Goal: Task Accomplishment & Management: Use online tool/utility

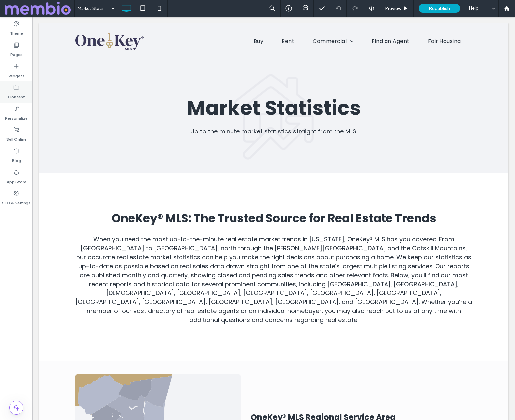
click at [17, 96] on label "Content" at bounding box center [16, 95] width 17 height 9
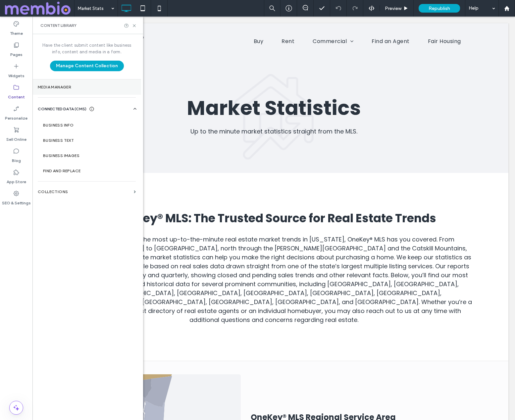
click at [67, 89] on section "Media Manager" at bounding box center [86, 86] width 109 height 15
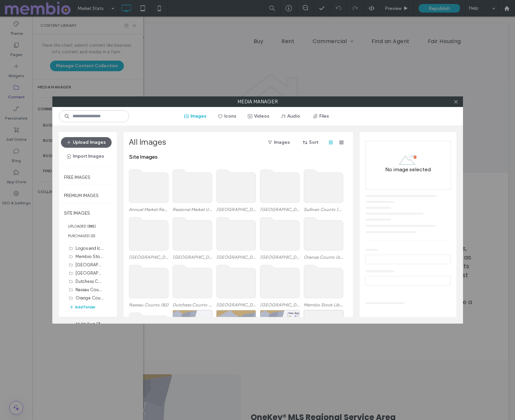
drag, startPoint x: 318, startPoint y: 118, endPoint x: 304, endPoint y: 125, distance: 15.9
click at [318, 118] on button "Files" at bounding box center [321, 116] width 30 height 11
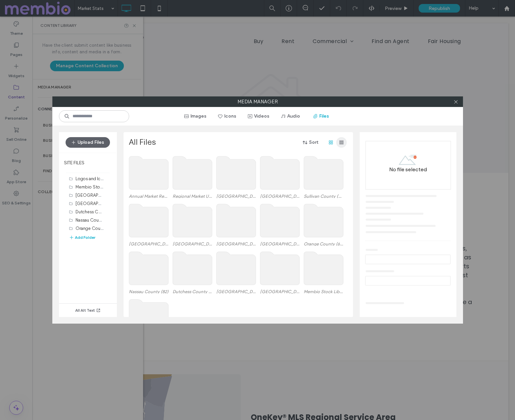
click at [340, 143] on use "button" at bounding box center [341, 142] width 4 height 4
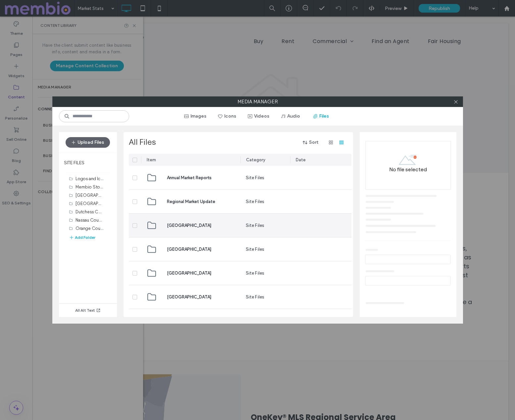
click at [195, 226] on span "[GEOGRAPHIC_DATA]" at bounding box center [189, 225] width 44 height 7
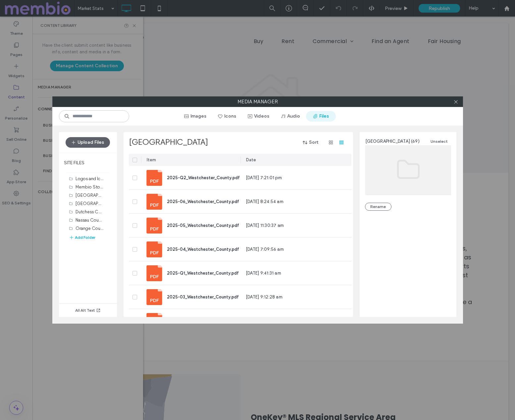
click at [320, 117] on button "Files" at bounding box center [321, 116] width 30 height 11
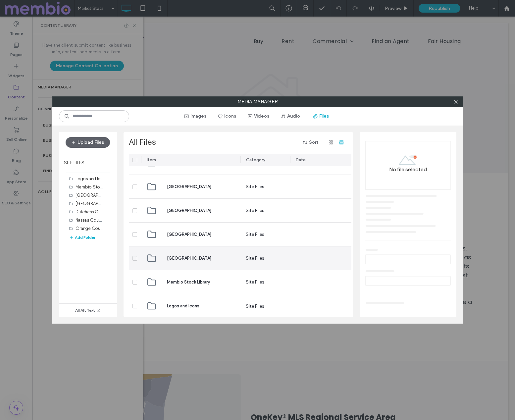
scroll to position [234, 0]
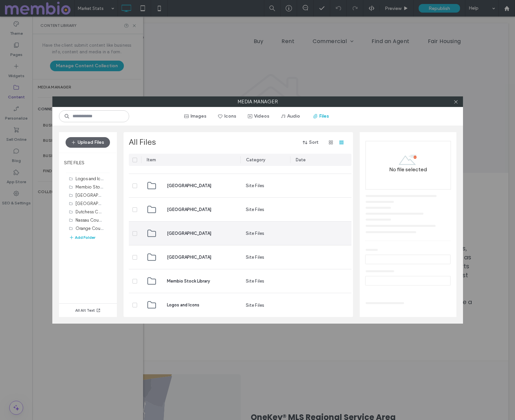
click at [201, 232] on div "[GEOGRAPHIC_DATA]" at bounding box center [190, 232] width 89 height 23
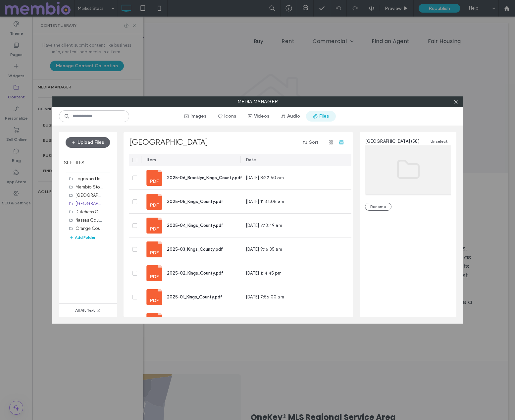
click at [322, 116] on button "Files" at bounding box center [321, 116] width 30 height 11
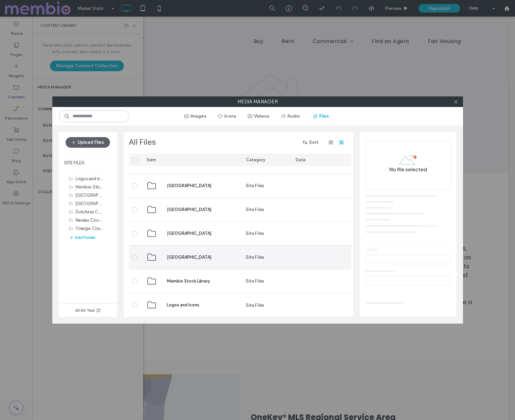
click at [179, 254] on span "[GEOGRAPHIC_DATA]" at bounding box center [189, 257] width 44 height 7
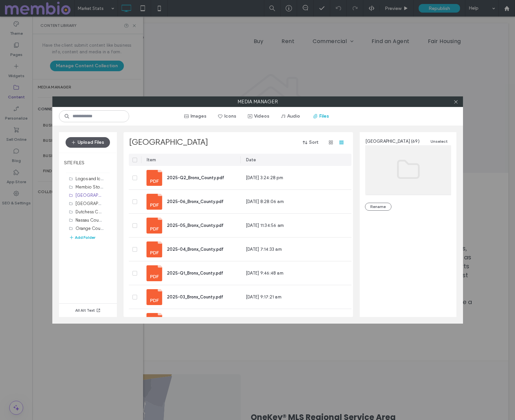
click at [103, 138] on button "Upload Files" at bounding box center [88, 142] width 44 height 11
click at [97, 141] on button "Upload Files" at bounding box center [88, 142] width 44 height 11
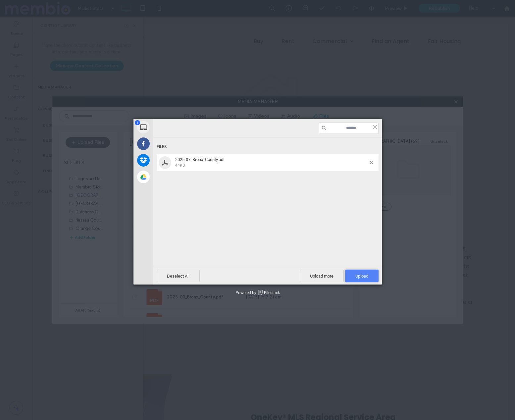
click at [361, 274] on span "Upload 1" at bounding box center [361, 275] width 13 height 5
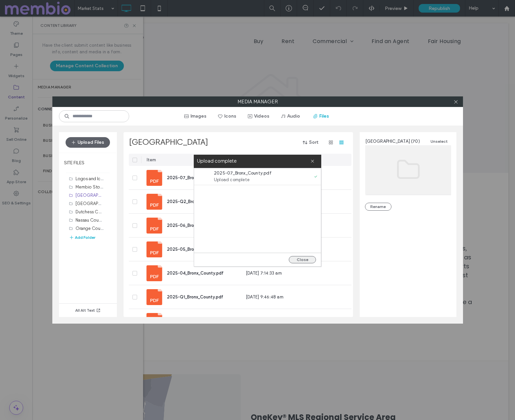
click at [307, 260] on button "Close" at bounding box center [302, 259] width 27 height 7
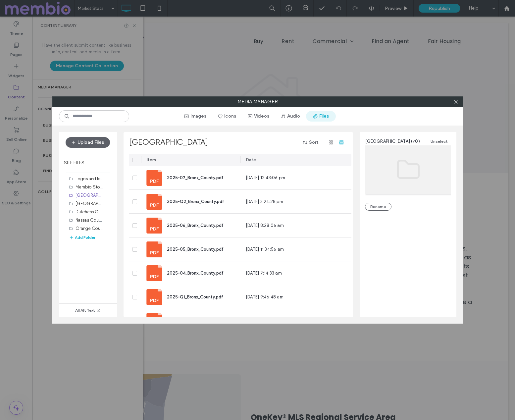
click at [323, 117] on button "Files" at bounding box center [321, 116] width 30 height 11
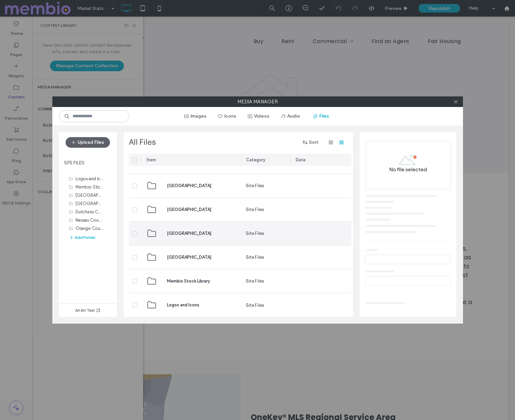
click at [183, 230] on span "[GEOGRAPHIC_DATA]" at bounding box center [189, 233] width 44 height 7
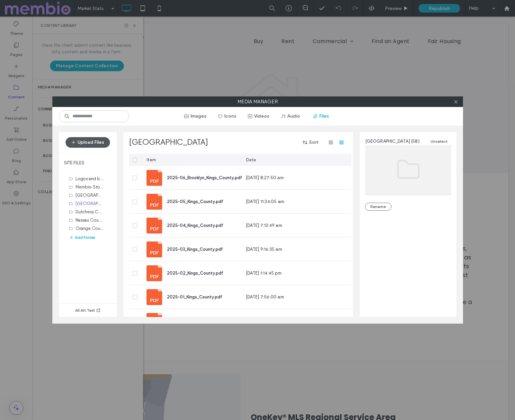
click at [99, 140] on button "Upload Files" at bounding box center [88, 142] width 44 height 11
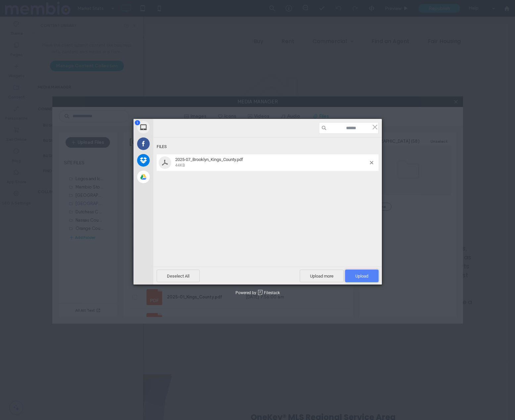
click at [367, 275] on span "Upload 1" at bounding box center [361, 275] width 13 height 5
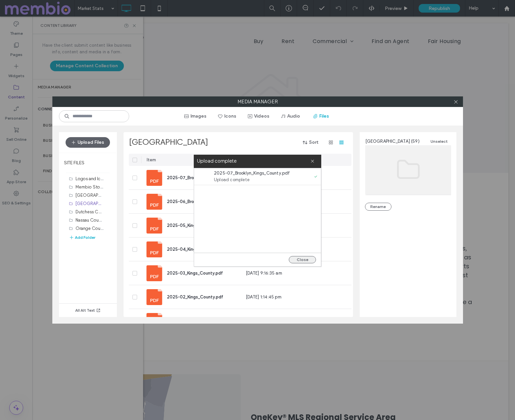
drag, startPoint x: 302, startPoint y: 260, endPoint x: 304, endPoint y: 257, distance: 3.7
click at [302, 260] on button "Close" at bounding box center [302, 259] width 27 height 7
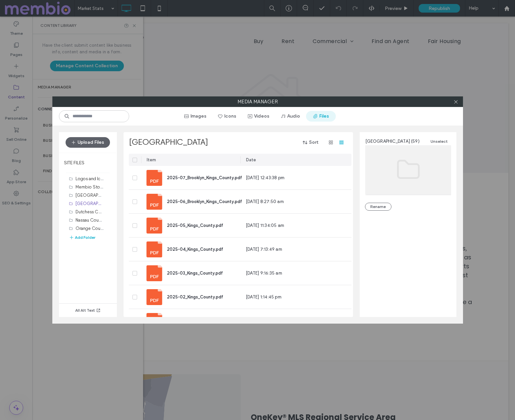
click at [322, 116] on button "Files" at bounding box center [321, 116] width 30 height 11
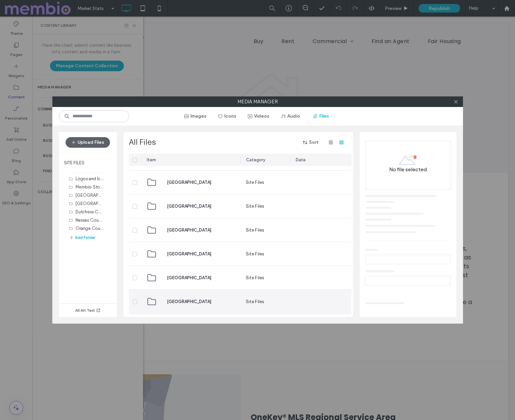
scroll to position [196, 0]
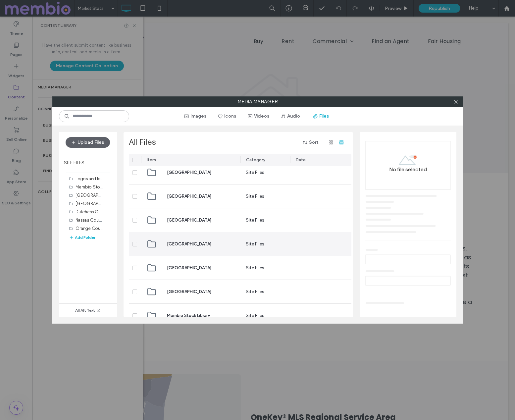
click at [186, 245] on span "[GEOGRAPHIC_DATA]" at bounding box center [189, 244] width 44 height 7
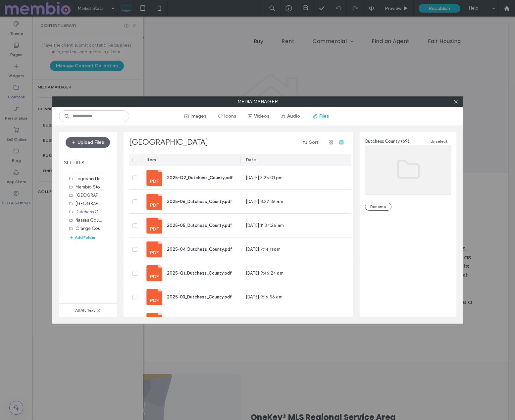
drag, startPoint x: 89, startPoint y: 141, endPoint x: 151, endPoint y: 162, distance: 65.7
click at [89, 141] on button "Upload Files" at bounding box center [88, 142] width 44 height 11
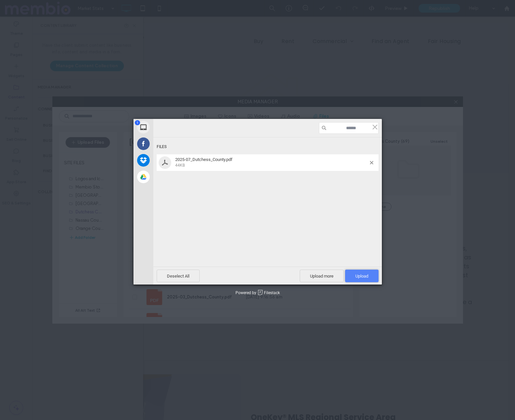
drag, startPoint x: 366, startPoint y: 277, endPoint x: 370, endPoint y: 279, distance: 4.3
click at [366, 277] on span "Upload 1" at bounding box center [361, 275] width 13 height 5
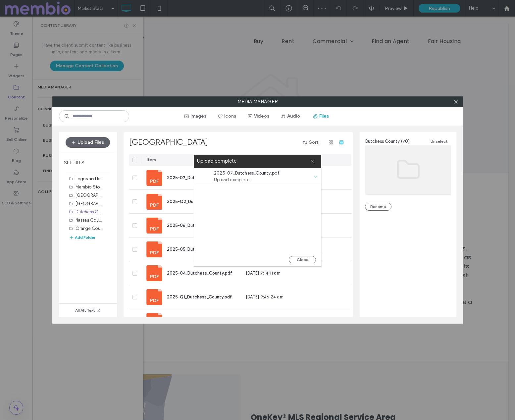
drag, startPoint x: 309, startPoint y: 258, endPoint x: 328, endPoint y: 259, distance: 18.2
click at [309, 258] on button "Close" at bounding box center [302, 259] width 27 height 7
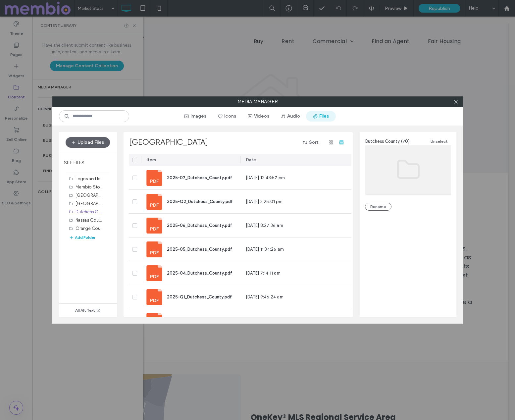
click at [319, 115] on button "Files" at bounding box center [321, 116] width 30 height 11
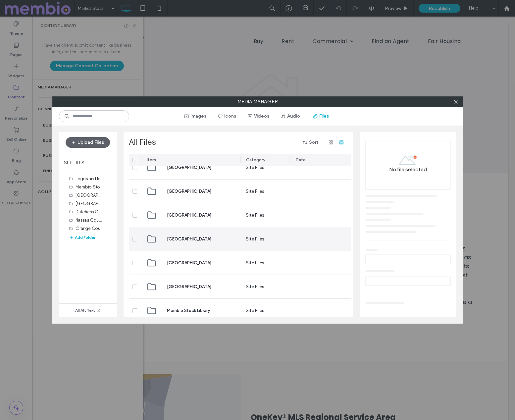
scroll to position [184, 0]
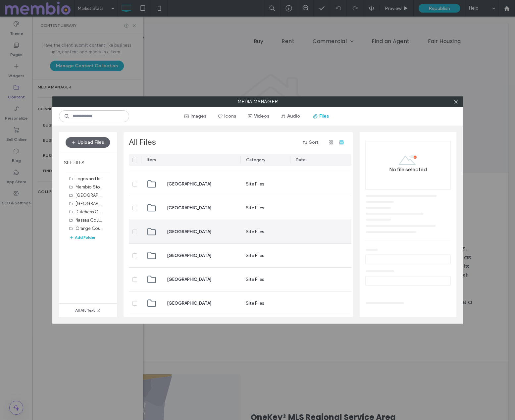
click at [190, 235] on span "[GEOGRAPHIC_DATA]" at bounding box center [189, 231] width 44 height 7
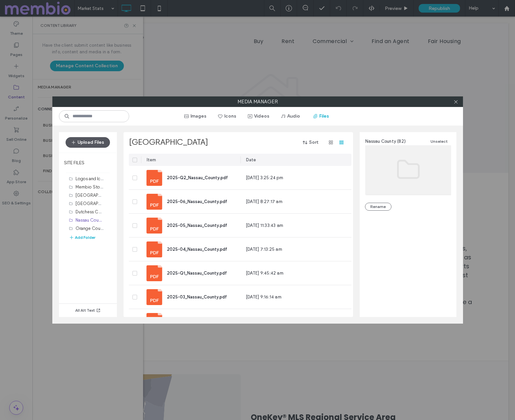
click at [100, 140] on button "Upload Files" at bounding box center [88, 142] width 44 height 11
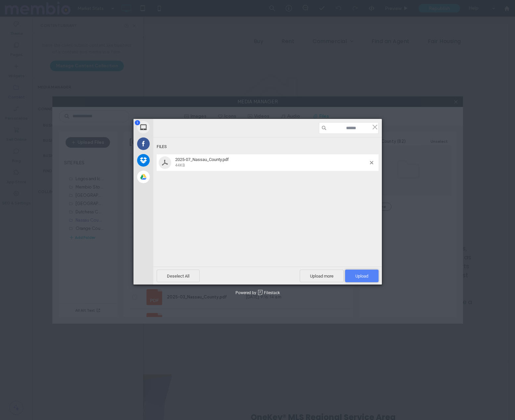
click at [368, 274] on span "Upload 1" at bounding box center [361, 275] width 33 height 13
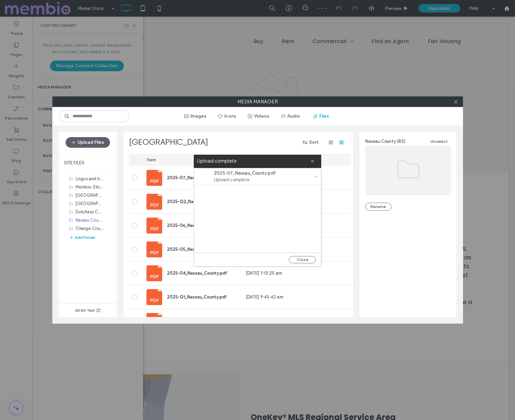
drag, startPoint x: 303, startPoint y: 259, endPoint x: 320, endPoint y: 234, distance: 30.0
click at [303, 259] on button "Close" at bounding box center [302, 259] width 27 height 7
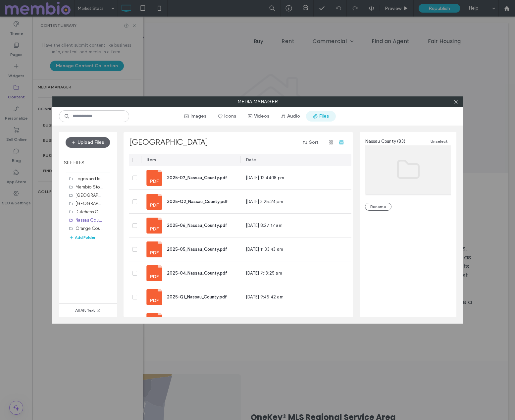
click at [318, 115] on button "Files" at bounding box center [321, 116] width 30 height 11
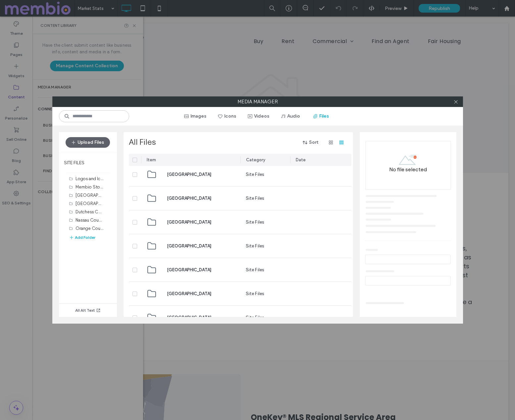
scroll to position [187, 0]
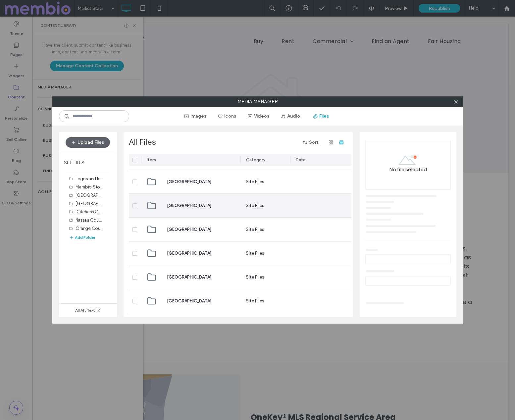
click at [188, 207] on span "[GEOGRAPHIC_DATA]" at bounding box center [189, 205] width 44 height 7
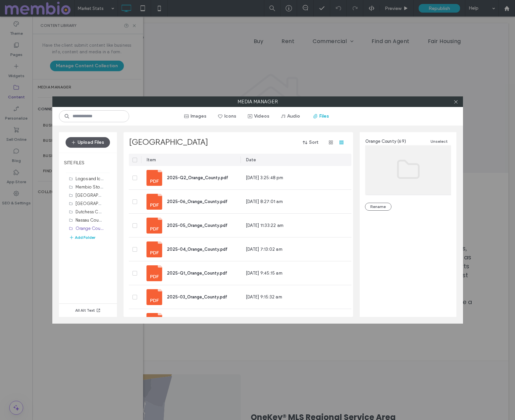
click at [102, 142] on button "Upload Files" at bounding box center [88, 142] width 44 height 11
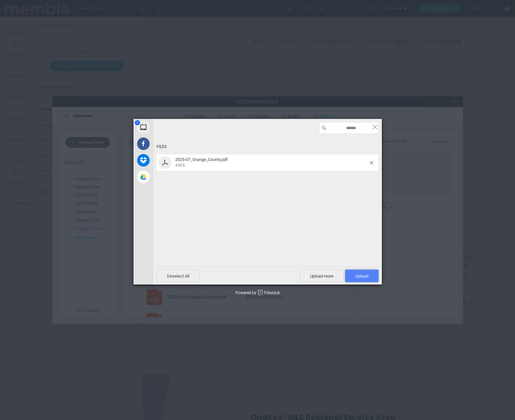
click at [364, 275] on span "Upload 1" at bounding box center [361, 275] width 13 height 5
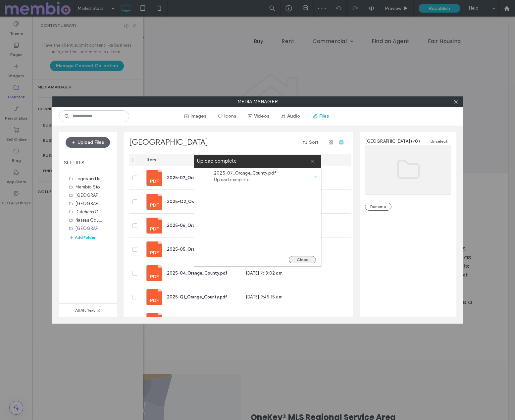
click at [304, 259] on button "Close" at bounding box center [302, 259] width 27 height 7
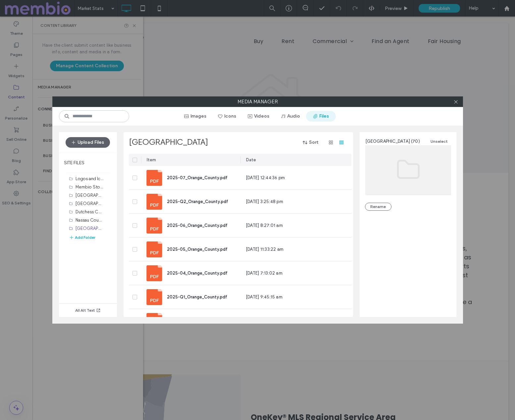
click at [319, 115] on button "Files" at bounding box center [321, 116] width 30 height 11
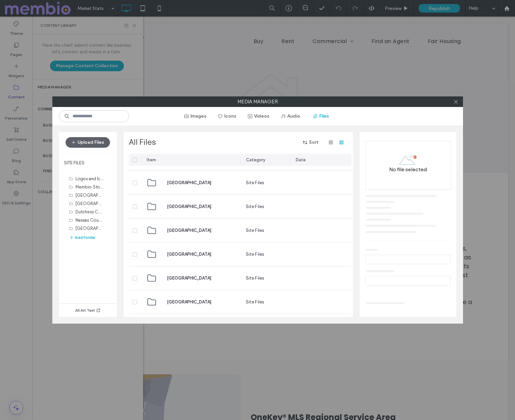
scroll to position [147, 0]
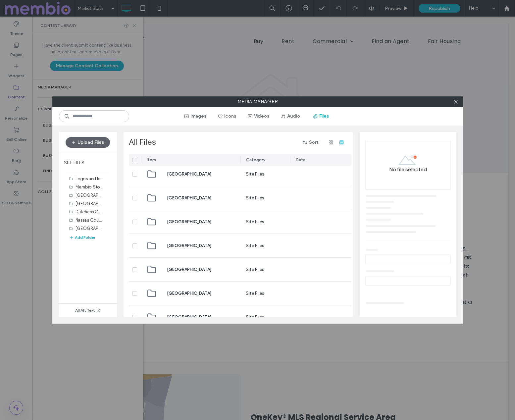
click at [182, 197] on span "[GEOGRAPHIC_DATA]" at bounding box center [189, 198] width 44 height 7
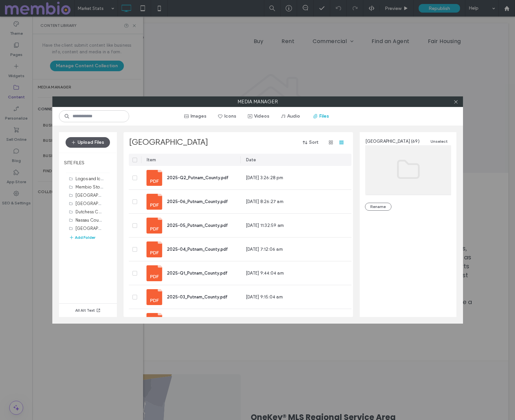
click at [104, 142] on button "Upload Files" at bounding box center [88, 142] width 44 height 11
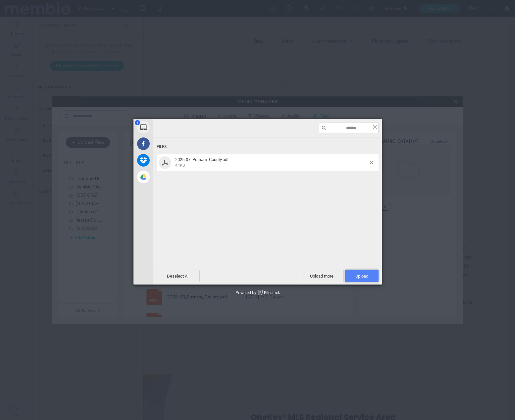
click at [364, 277] on span "Upload 1" at bounding box center [361, 275] width 13 height 5
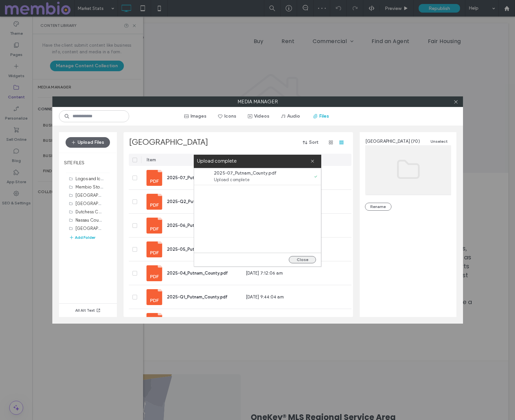
click at [304, 259] on button "Close" at bounding box center [302, 259] width 27 height 7
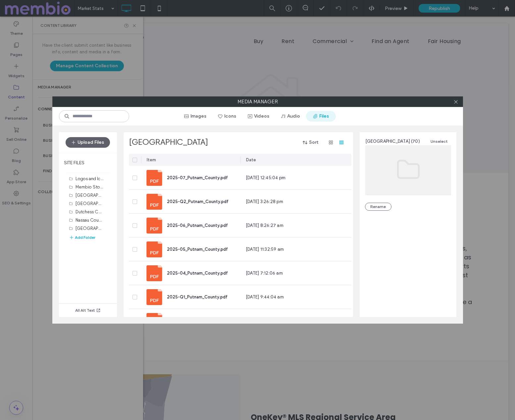
click at [323, 118] on button "Files" at bounding box center [321, 116] width 30 height 11
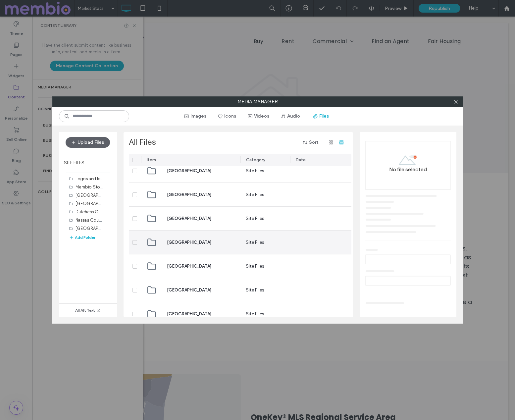
scroll to position [107, 0]
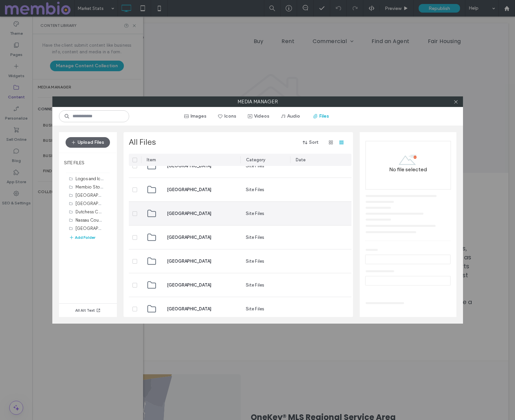
click at [199, 215] on div "[GEOGRAPHIC_DATA]" at bounding box center [190, 213] width 89 height 23
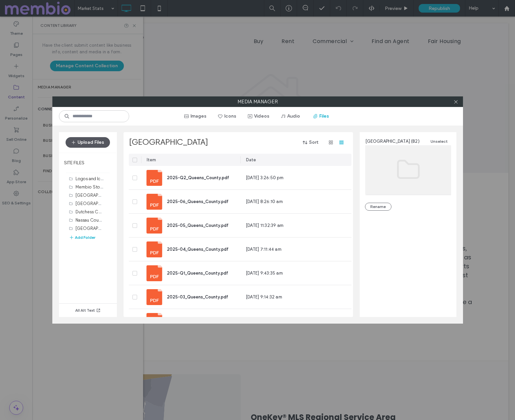
drag, startPoint x: 102, startPoint y: 141, endPoint x: 117, endPoint y: 148, distance: 16.4
click at [102, 141] on button "Upload Files" at bounding box center [88, 142] width 44 height 11
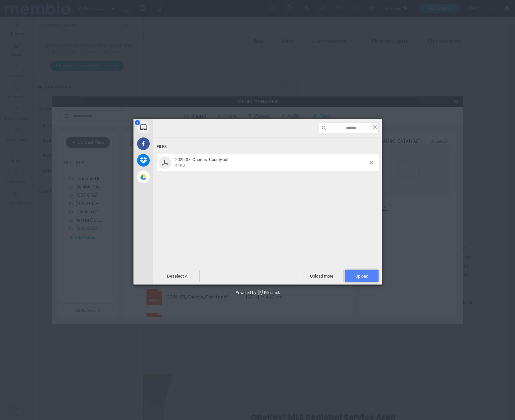
click at [364, 275] on span "Upload 1" at bounding box center [361, 275] width 13 height 5
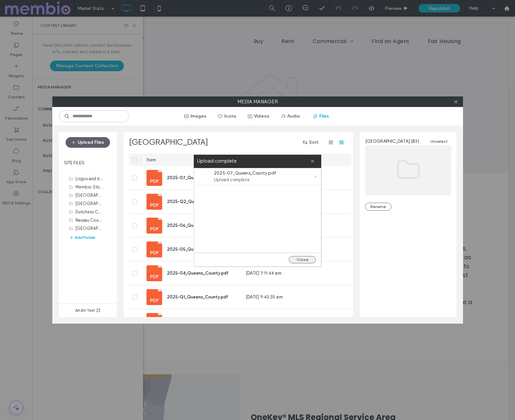
click at [302, 259] on button "Close" at bounding box center [302, 259] width 27 height 7
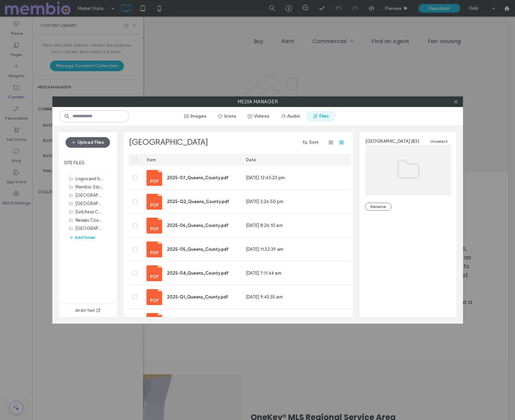
click at [324, 115] on button "Files" at bounding box center [321, 116] width 30 height 11
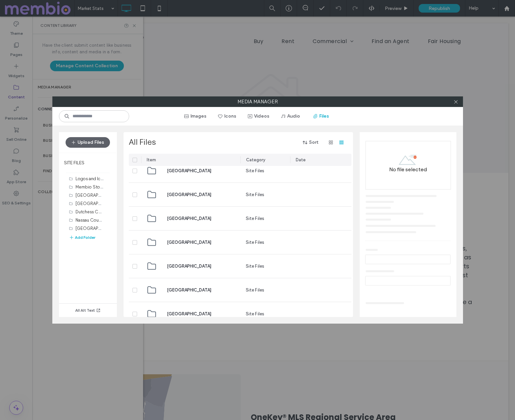
scroll to position [159, 0]
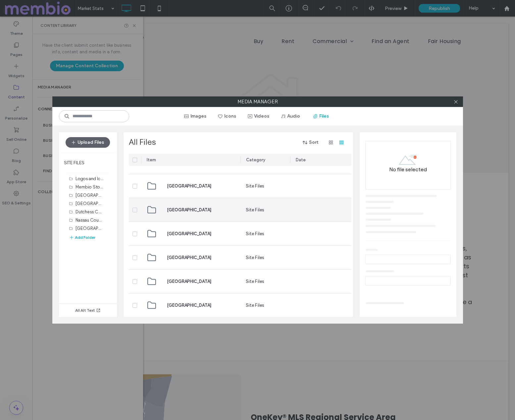
click at [187, 210] on span "[GEOGRAPHIC_DATA]" at bounding box center [189, 210] width 44 height 7
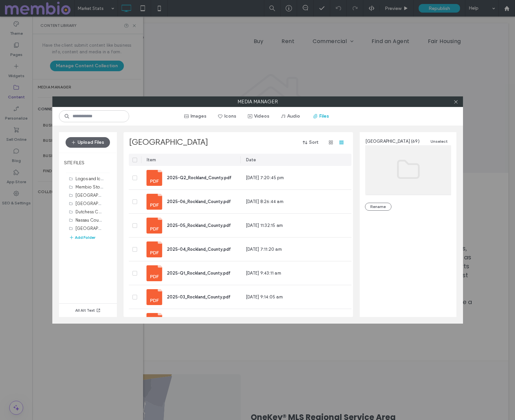
drag, startPoint x: 89, startPoint y: 143, endPoint x: 171, endPoint y: 163, distance: 84.3
click at [89, 143] on button "Upload Files" at bounding box center [88, 142] width 44 height 11
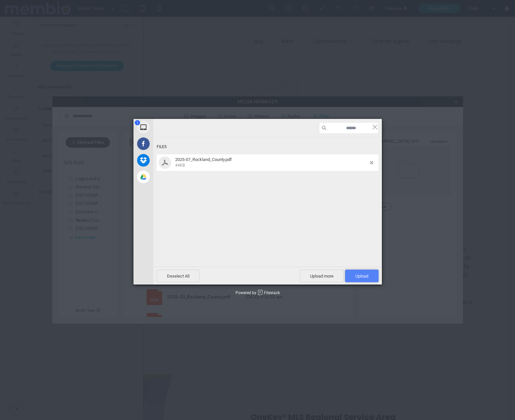
click at [369, 277] on span "Upload 1" at bounding box center [361, 275] width 33 height 13
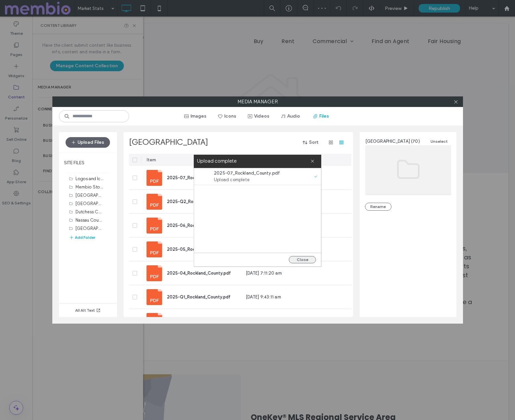
click at [304, 259] on button "Close" at bounding box center [302, 259] width 27 height 7
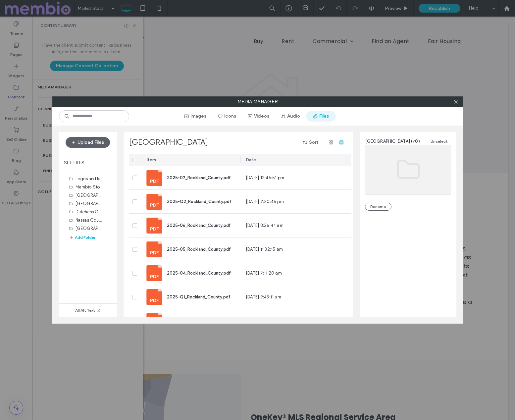
click at [323, 116] on button "Files" at bounding box center [321, 116] width 30 height 11
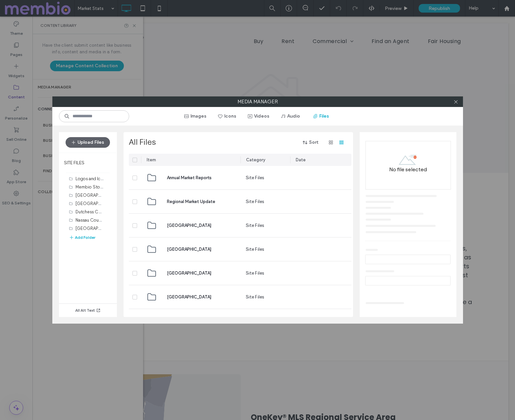
scroll to position [29, 0]
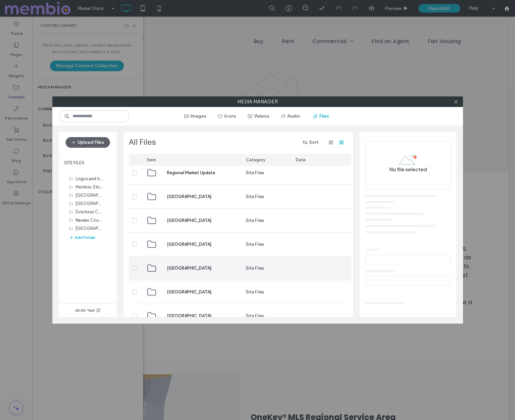
click at [188, 269] on span "[GEOGRAPHIC_DATA]" at bounding box center [189, 268] width 44 height 7
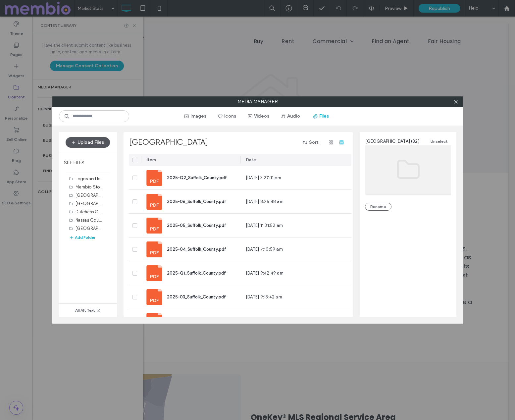
drag, startPoint x: 87, startPoint y: 141, endPoint x: 104, endPoint y: 147, distance: 17.8
click at [87, 141] on button "Upload Files" at bounding box center [88, 142] width 44 height 11
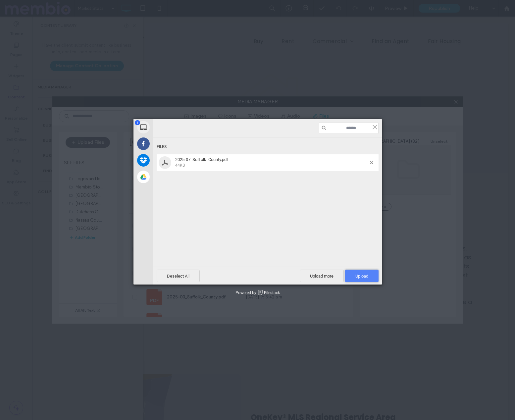
drag, startPoint x: 374, startPoint y: 281, endPoint x: 369, endPoint y: 279, distance: 5.3
click at [374, 281] on span "Upload 1" at bounding box center [361, 275] width 33 height 13
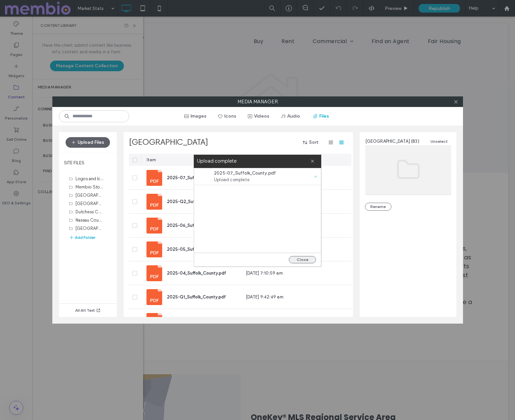
click at [300, 259] on button "Close" at bounding box center [302, 259] width 27 height 7
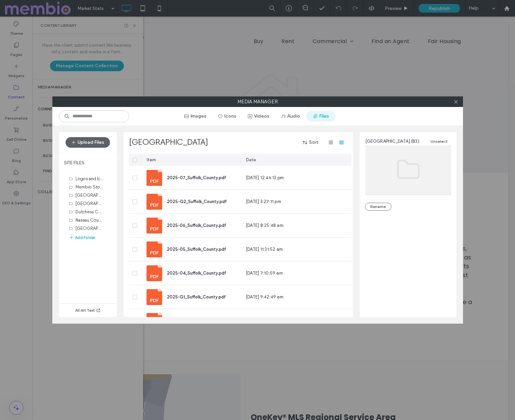
click at [322, 115] on button "Files" at bounding box center [321, 116] width 30 height 11
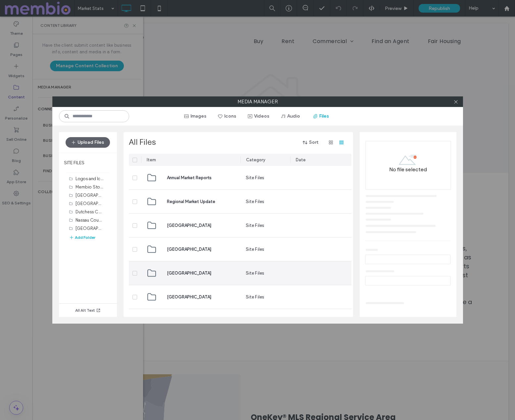
click at [183, 272] on span "[GEOGRAPHIC_DATA]" at bounding box center [189, 273] width 44 height 7
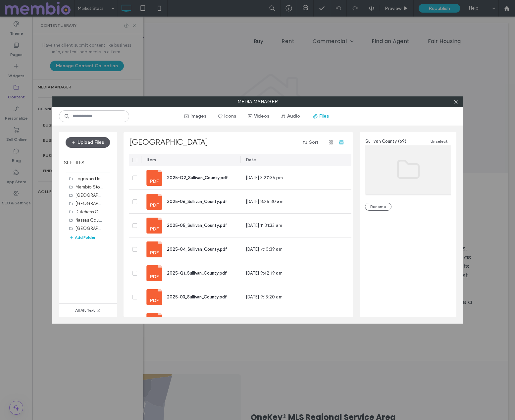
click at [101, 142] on button "Upload Files" at bounding box center [88, 142] width 44 height 11
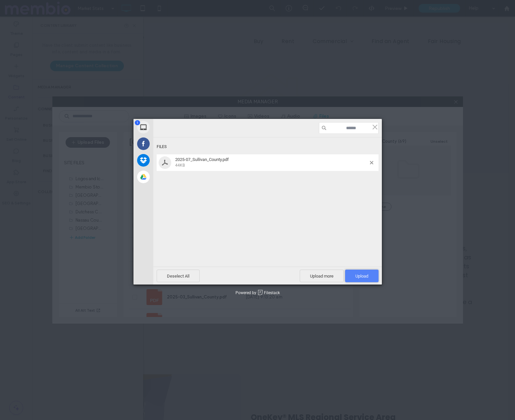
click at [362, 273] on span "Upload 1" at bounding box center [361, 275] width 13 height 5
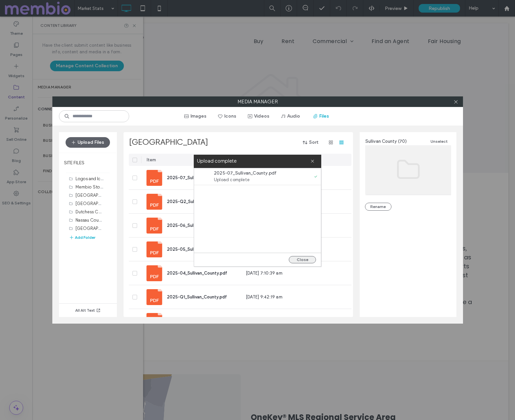
click at [304, 260] on button "Close" at bounding box center [302, 259] width 27 height 7
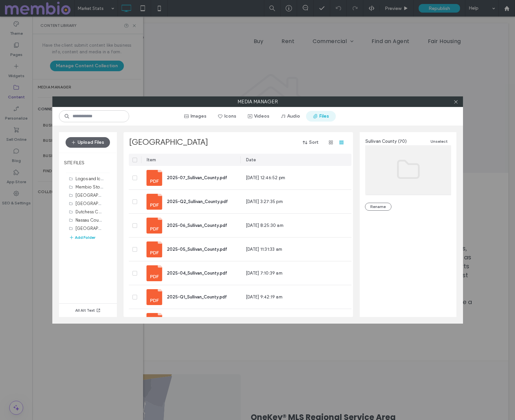
click at [324, 118] on button "Files" at bounding box center [321, 116] width 30 height 11
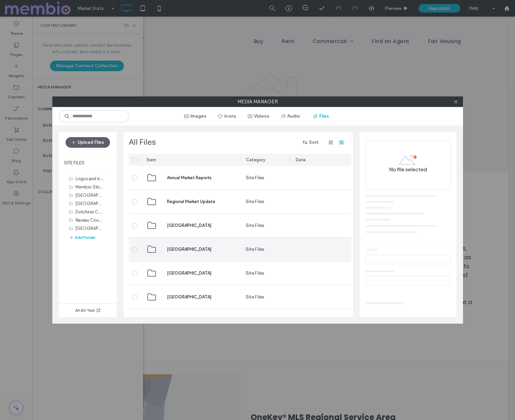
click at [184, 249] on span "[GEOGRAPHIC_DATA]" at bounding box center [189, 249] width 44 height 7
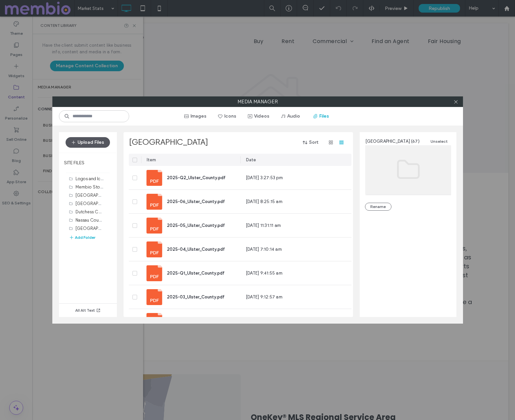
click at [86, 141] on button "Upload Files" at bounding box center [88, 142] width 44 height 11
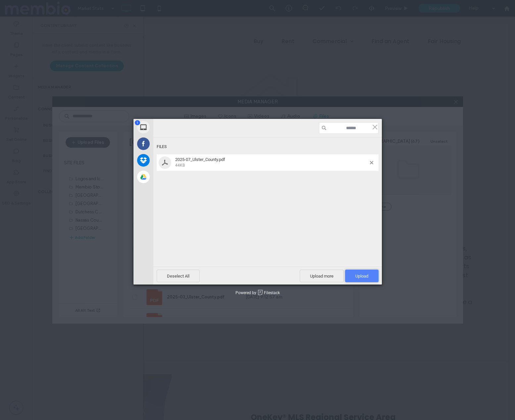
click at [361, 276] on span "Upload 1" at bounding box center [361, 275] width 13 height 5
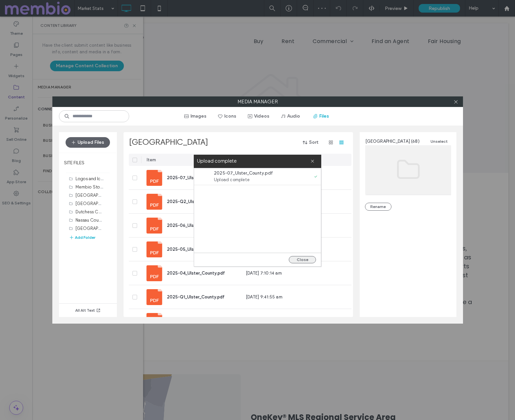
click at [306, 258] on button "Close" at bounding box center [302, 259] width 27 height 7
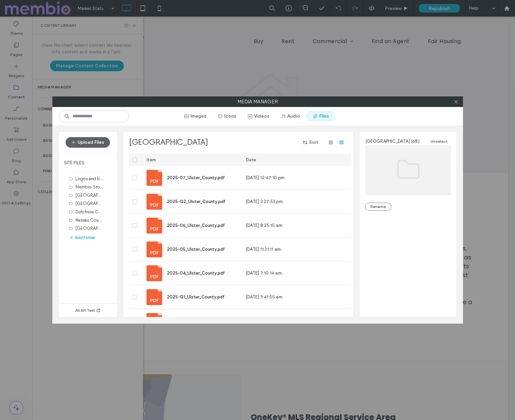
click at [321, 118] on button "Files" at bounding box center [321, 116] width 30 height 11
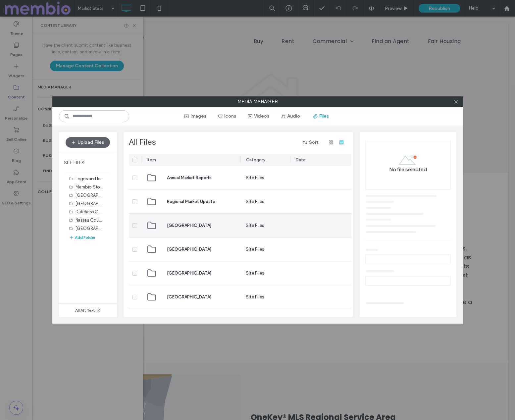
click at [184, 227] on span "[GEOGRAPHIC_DATA]" at bounding box center [189, 225] width 44 height 7
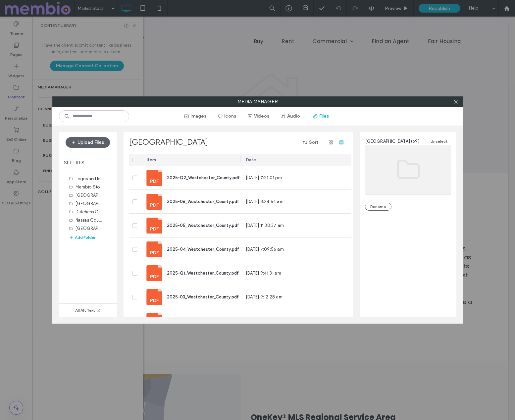
drag, startPoint x: 100, startPoint y: 141, endPoint x: 122, endPoint y: 157, distance: 27.4
click at [100, 141] on button "Upload Files" at bounding box center [88, 142] width 44 height 11
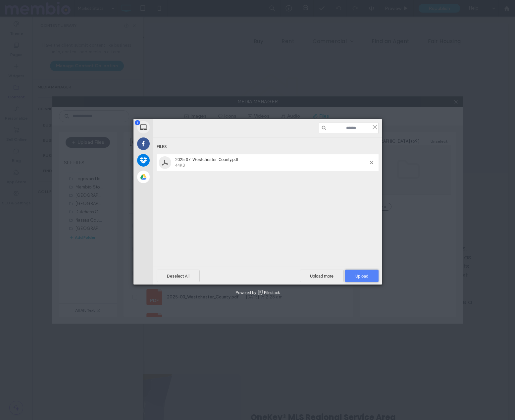
click at [370, 280] on span "Upload 1" at bounding box center [361, 275] width 33 height 13
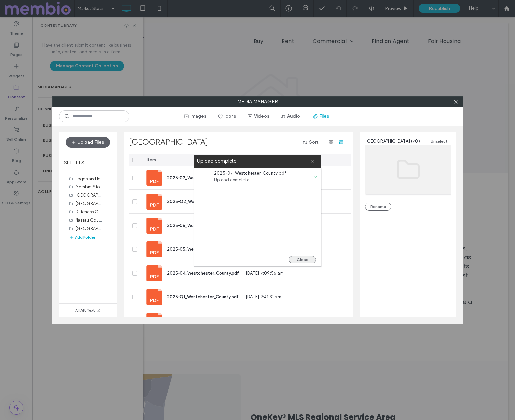
click at [301, 259] on button "Close" at bounding box center [302, 259] width 27 height 7
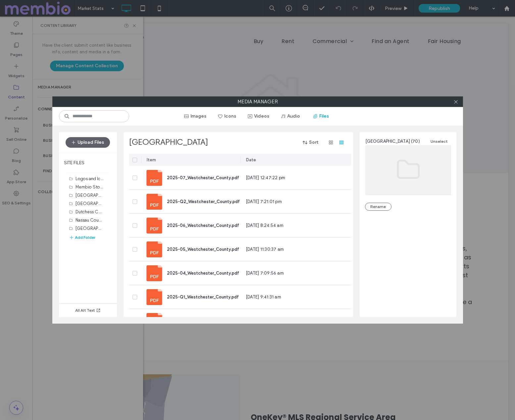
drag, startPoint x: 322, startPoint y: 116, endPoint x: 348, endPoint y: 140, distance: 34.9
click at [322, 117] on button "Files" at bounding box center [321, 116] width 30 height 11
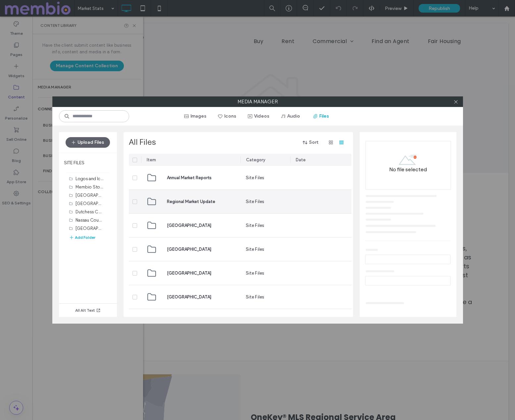
click at [191, 201] on span "Regional Market Update" at bounding box center [191, 201] width 48 height 7
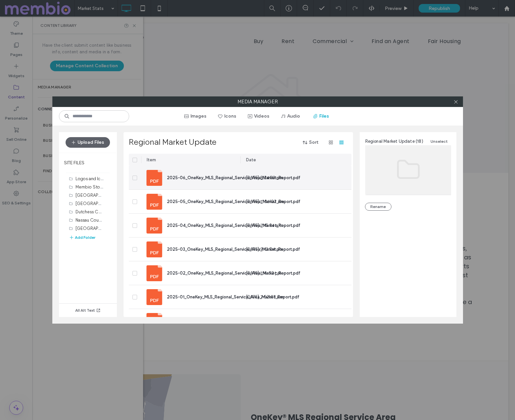
click at [205, 180] on div "2025-06_OneKey_MLS_Regional_Service_Area_Market_Report.pdf" at bounding box center [233, 177] width 133 height 7
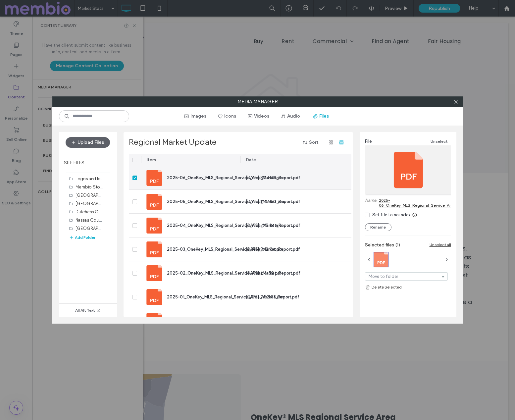
click at [135, 178] on icon at bounding box center [134, 178] width 3 height 2
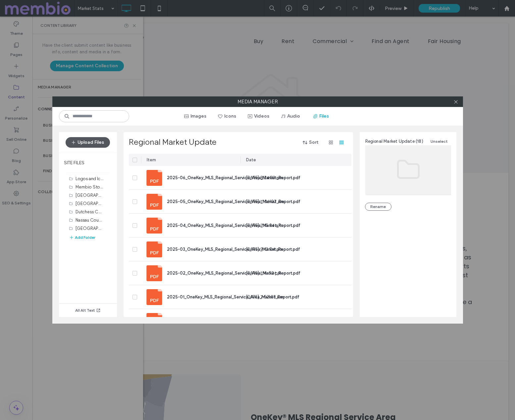
drag, startPoint x: 97, startPoint y: 142, endPoint x: 103, endPoint y: 142, distance: 5.3
click at [97, 142] on button "Upload Files" at bounding box center [88, 142] width 44 height 11
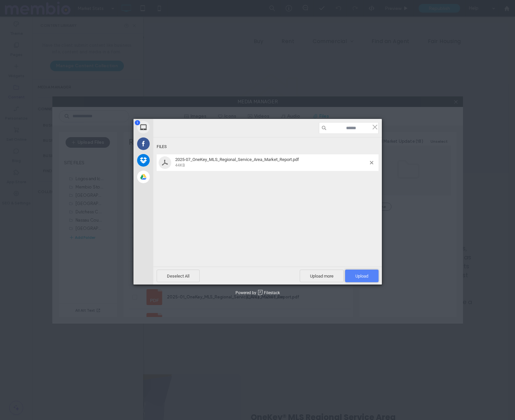
click at [363, 273] on span "Upload 1" at bounding box center [361, 275] width 13 height 5
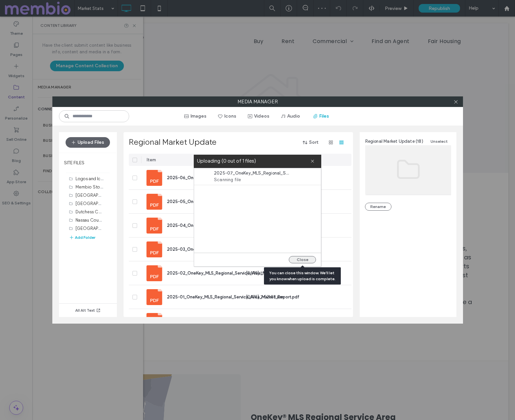
click at [307, 260] on button "Close" at bounding box center [302, 259] width 27 height 7
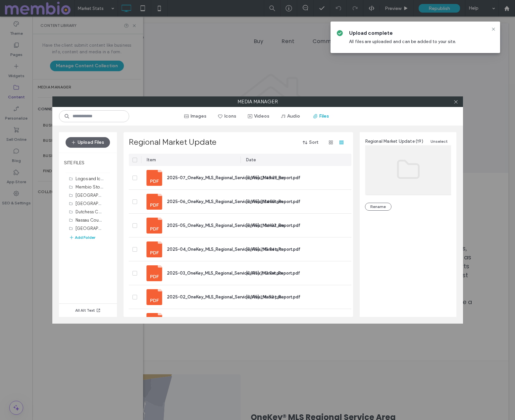
drag, startPoint x: 492, startPoint y: 28, endPoint x: 492, endPoint y: 31, distance: 3.7
click at [492, 28] on use at bounding box center [492, 28] width 3 height 3
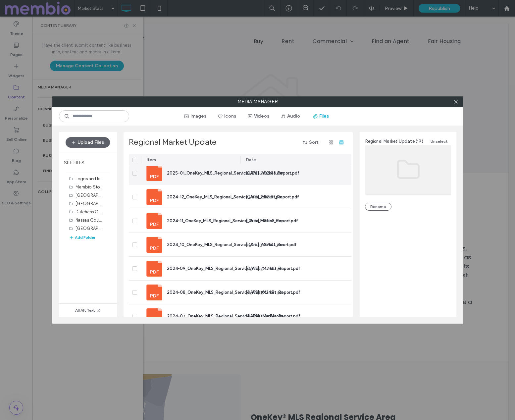
scroll to position [0, 0]
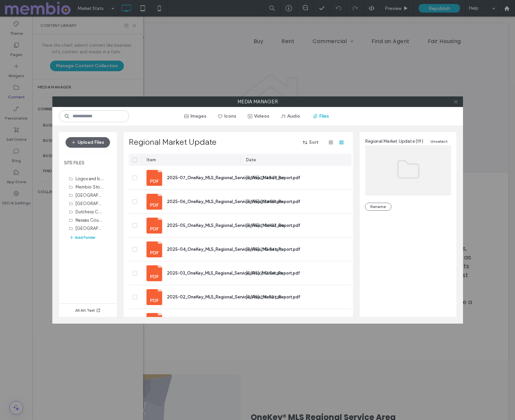
click at [453, 101] on icon at bounding box center [455, 101] width 5 height 5
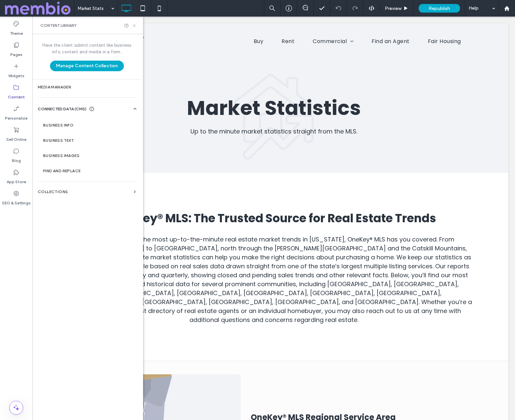
drag, startPoint x: 135, startPoint y: 26, endPoint x: 127, endPoint y: 63, distance: 37.6
click at [135, 26] on use at bounding box center [134, 25] width 3 height 3
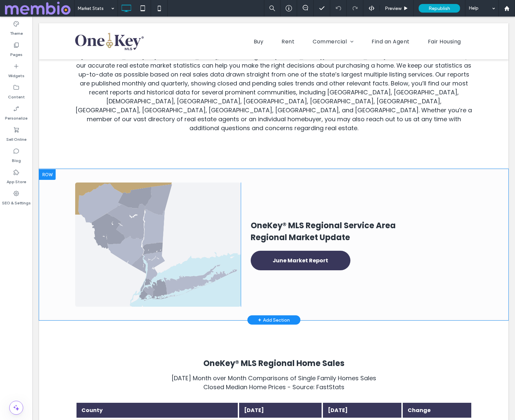
scroll to position [185, 0]
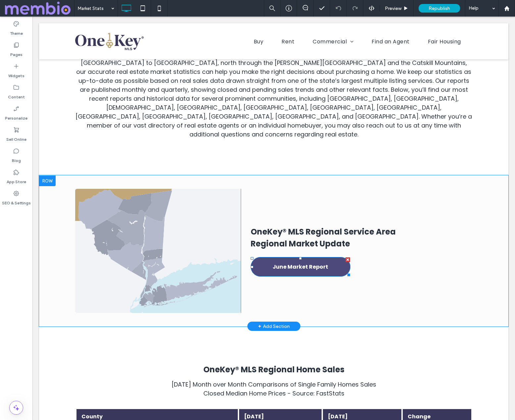
click at [309, 257] on span "June Market Report" at bounding box center [300, 266] width 56 height 19
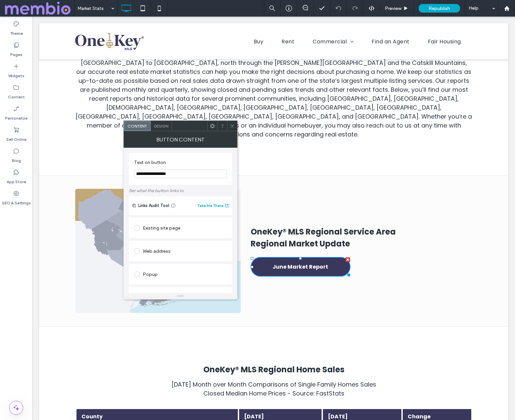
click at [143, 174] on input "**********" at bounding box center [180, 173] width 93 height 9
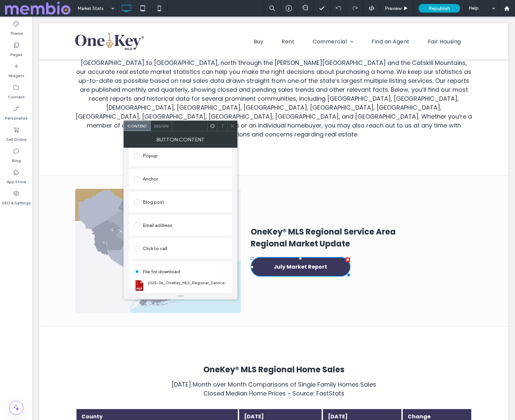
scroll to position [128, 0]
type input "**********"
click at [149, 286] on div "Change file" at bounding box center [145, 286] width 22 height 5
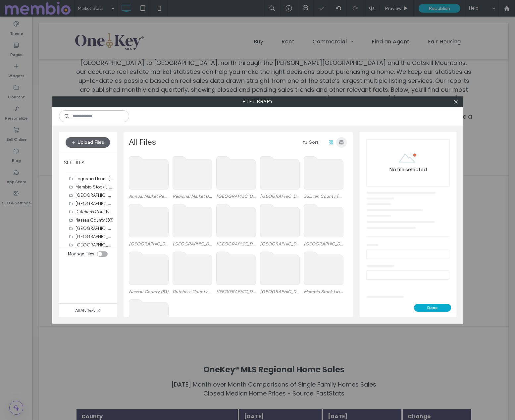
click at [346, 139] on span "button" at bounding box center [341, 142] width 11 height 11
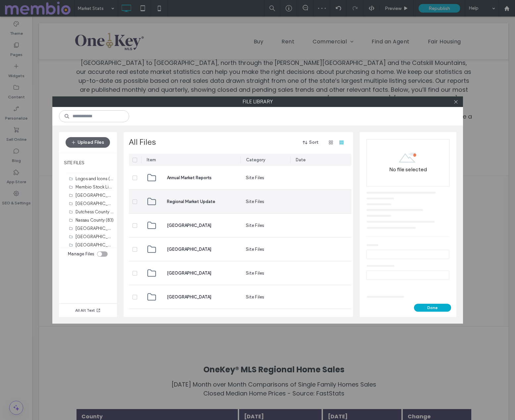
click at [188, 201] on span "Regional Market Update" at bounding box center [191, 201] width 48 height 7
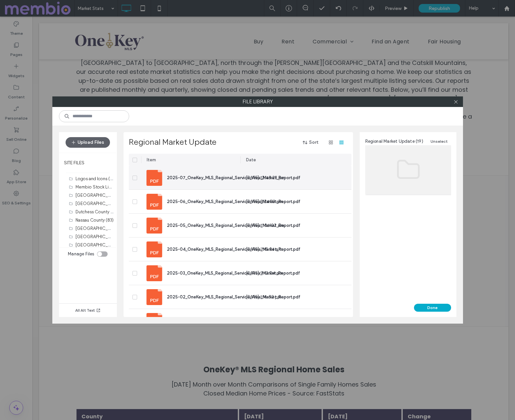
click at [193, 177] on span "2025-07_OneKey_MLS_Regional_Service_Area_Market_Report.pdf" at bounding box center [233, 177] width 133 height 5
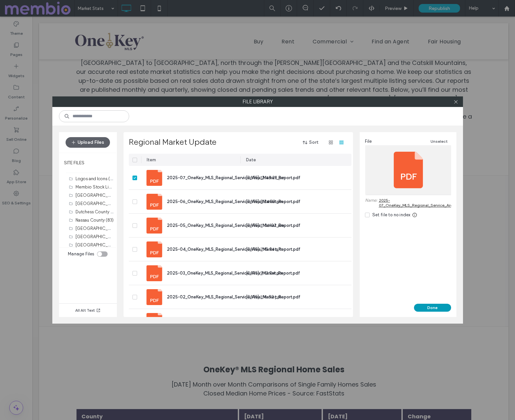
click at [433, 308] on button "Done" at bounding box center [432, 307] width 37 height 8
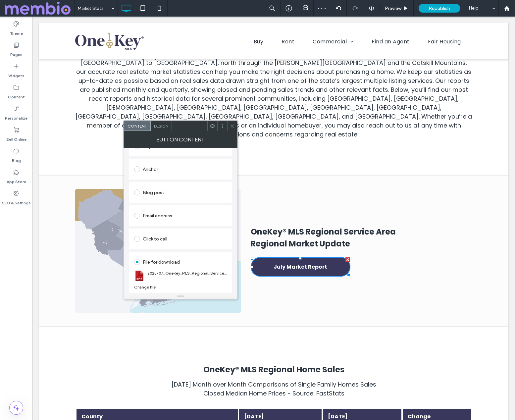
click at [232, 125] on icon at bounding box center [232, 125] width 5 height 5
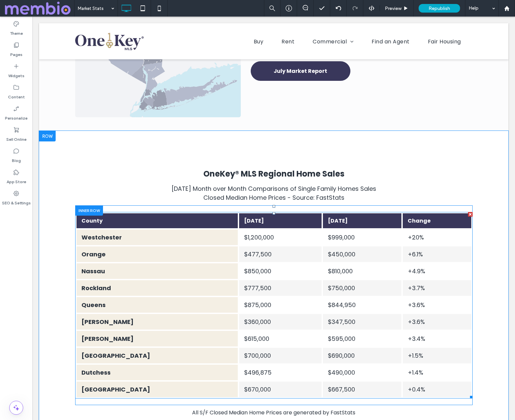
scroll to position [385, 0]
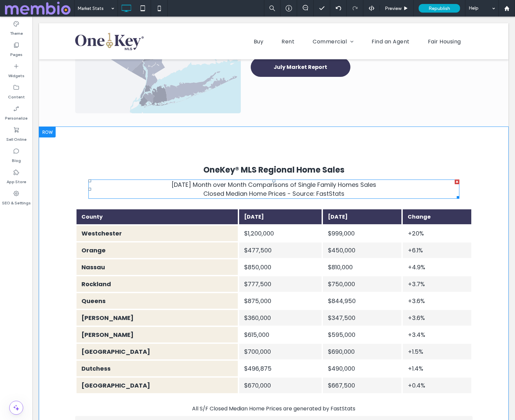
click at [198, 180] on span "June 2025 Month over Month Comparisons of Single Family Homes Sales" at bounding box center [273, 184] width 205 height 8
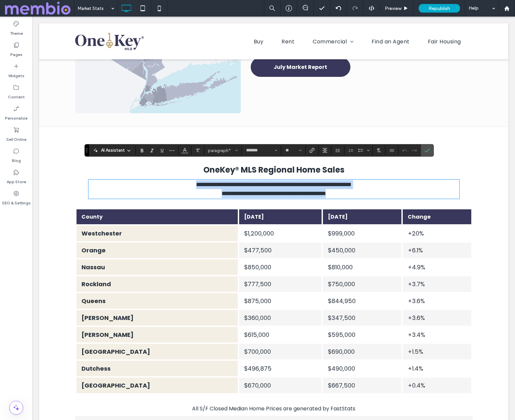
click at [196, 181] on span "**********" at bounding box center [273, 184] width 155 height 6
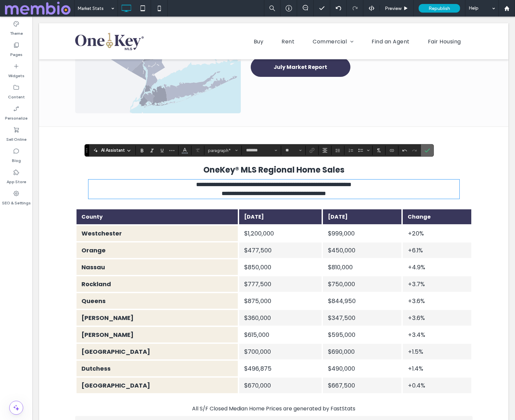
click at [426, 148] on icon "Confirm" at bounding box center [426, 150] width 5 height 5
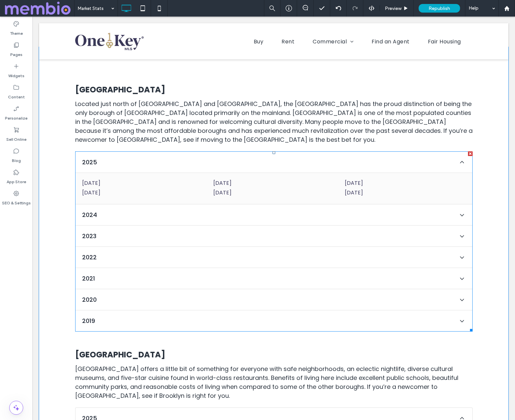
scroll to position [1004, 0]
click at [117, 156] on span at bounding box center [273, 242] width 397 height 180
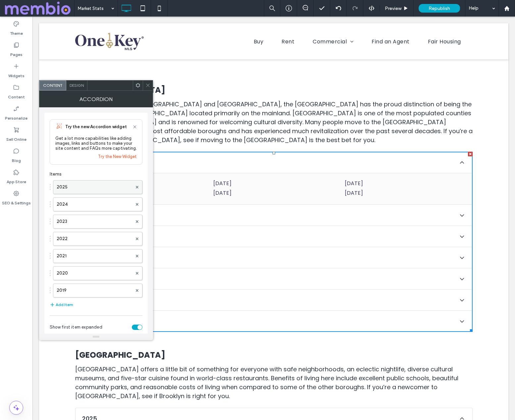
click at [104, 188] on label "2025" at bounding box center [94, 186] width 75 height 13
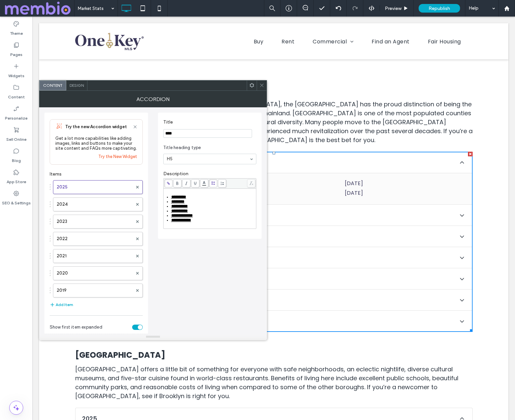
drag, startPoint x: 126, startPoint y: 155, endPoint x: 173, endPoint y: 168, distance: 49.2
click at [126, 155] on link "Try the New Widget" at bounding box center [117, 156] width 39 height 5
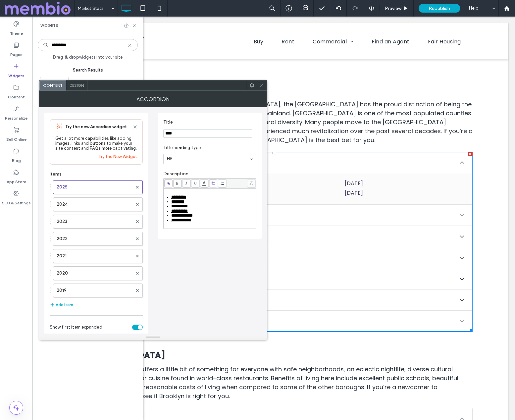
click at [136, 124] on icon at bounding box center [134, 126] width 5 height 5
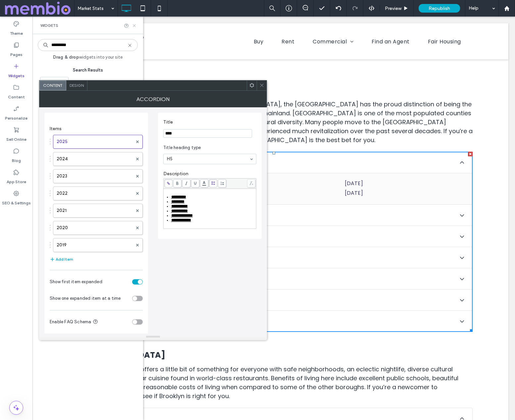
click at [135, 24] on use at bounding box center [134, 25] width 3 height 3
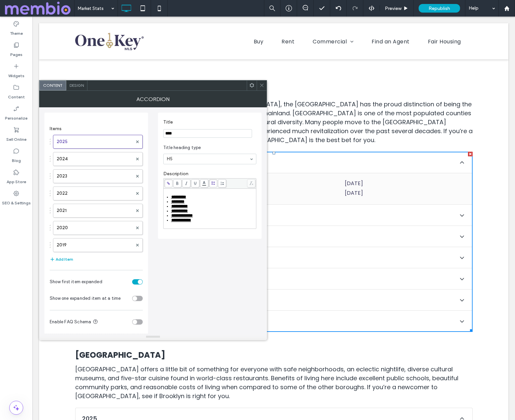
click at [193, 197] on div "*********" at bounding box center [213, 197] width 84 height 5
click at [167, 183] on icon at bounding box center [168, 183] width 4 height 4
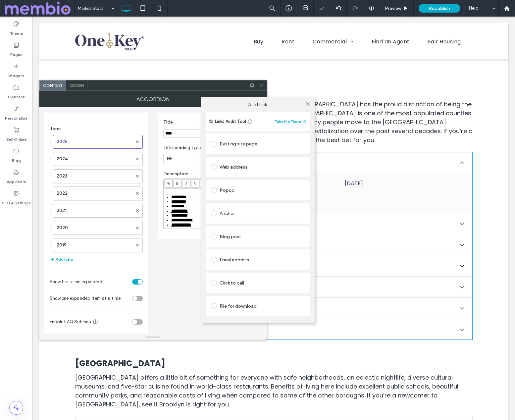
click at [249, 307] on div "File for download" at bounding box center [257, 306] width 93 height 11
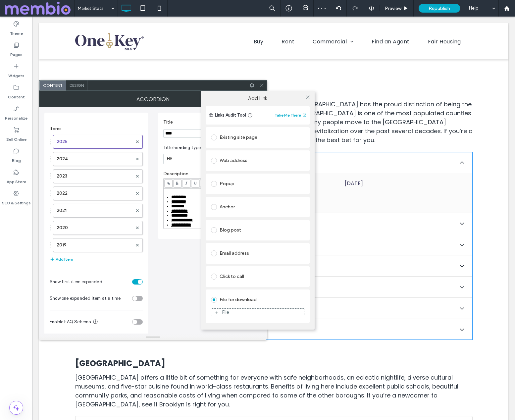
click at [253, 310] on div "File" at bounding box center [257, 312] width 93 height 6
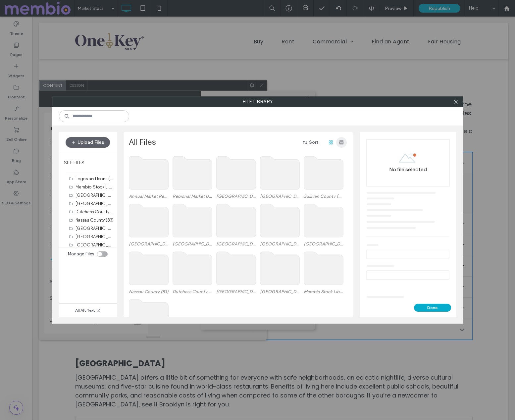
click at [342, 144] on icon "button" at bounding box center [341, 142] width 5 height 5
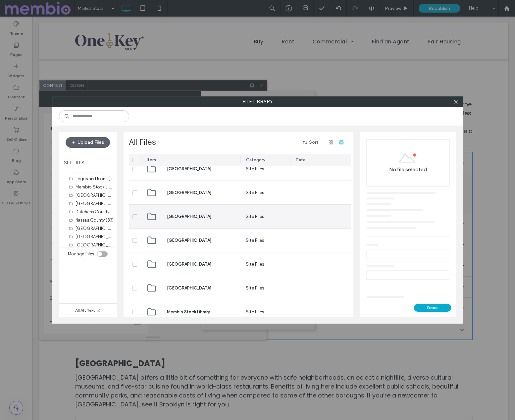
scroll to position [212, 0]
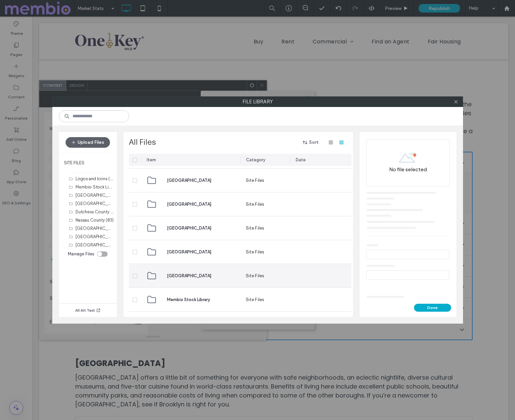
click at [189, 279] on div "[GEOGRAPHIC_DATA]" at bounding box center [190, 275] width 89 height 23
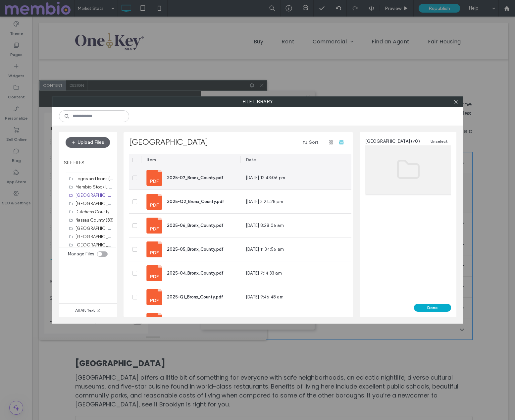
click at [185, 178] on span "2025-07_Bronx_County.pdf" at bounding box center [195, 177] width 57 height 5
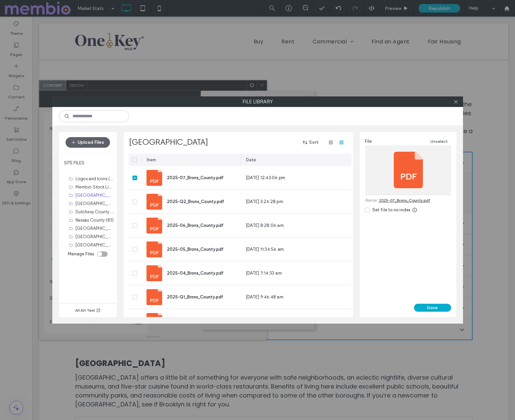
drag, startPoint x: 434, startPoint y: 305, endPoint x: 421, endPoint y: 299, distance: 14.2
click at [434, 305] on button "Done" at bounding box center [432, 307] width 37 height 8
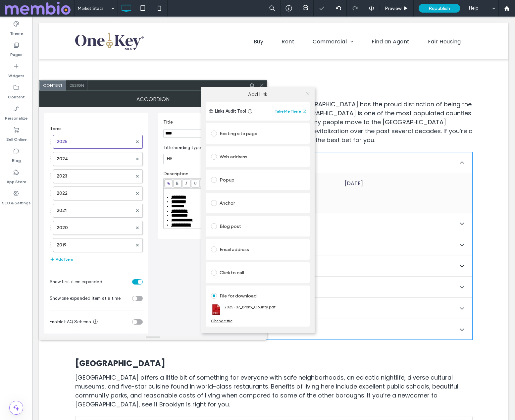
click at [307, 92] on icon at bounding box center [307, 93] width 5 height 5
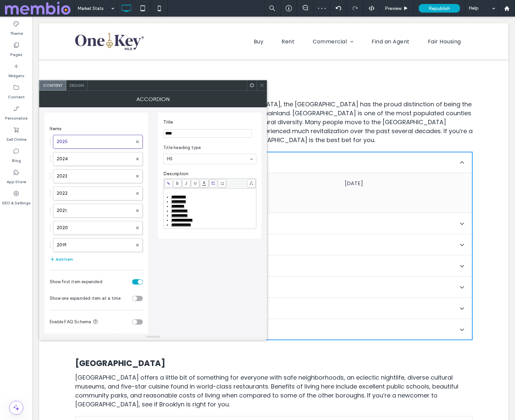
click at [261, 87] on icon at bounding box center [261, 85] width 5 height 5
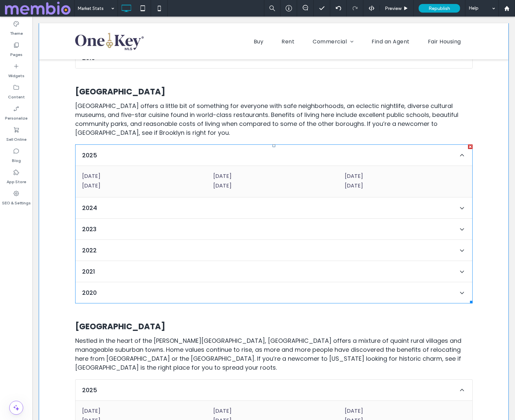
scroll to position [1275, 0]
click at [162, 152] on span at bounding box center [273, 224] width 397 height 159
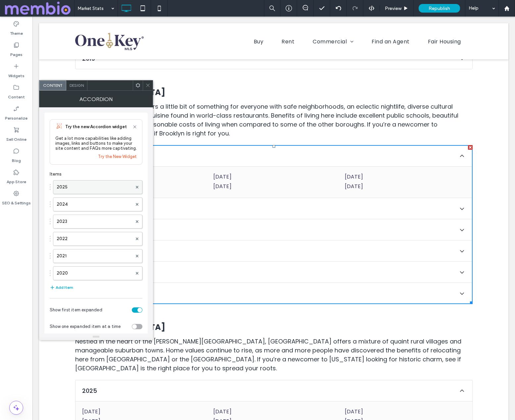
drag, startPoint x: 98, startPoint y: 188, endPoint x: 118, endPoint y: 190, distance: 20.3
click at [98, 188] on label "2025" at bounding box center [94, 186] width 75 height 13
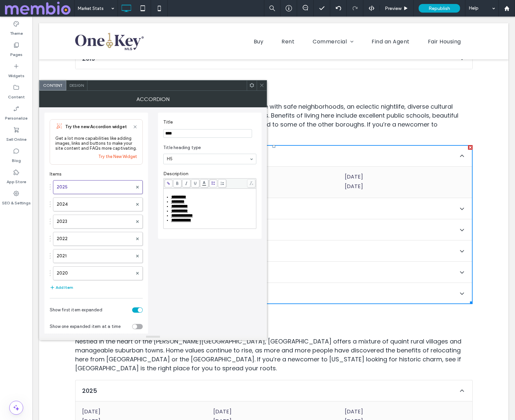
drag, startPoint x: 170, startPoint y: 194, endPoint x: 172, endPoint y: 199, distance: 5.5
click at [170, 194] on div "**********" at bounding box center [209, 209] width 92 height 40
click at [172, 198] on span "*********" at bounding box center [178, 197] width 15 height 4
click at [168, 182] on icon at bounding box center [168, 183] width 4 height 4
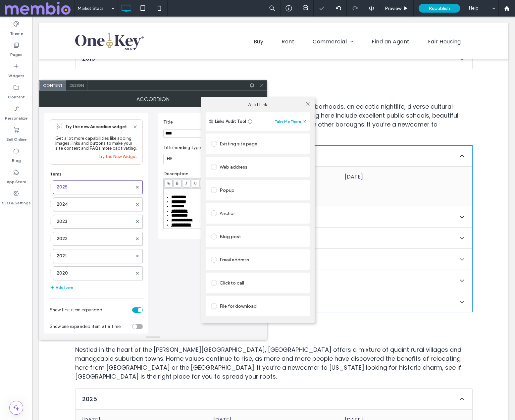
click at [256, 303] on div "File for download" at bounding box center [257, 306] width 93 height 11
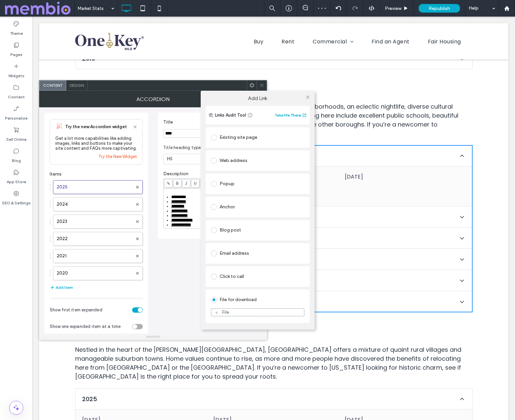
click at [251, 309] on div "File" at bounding box center [257, 312] width 93 height 6
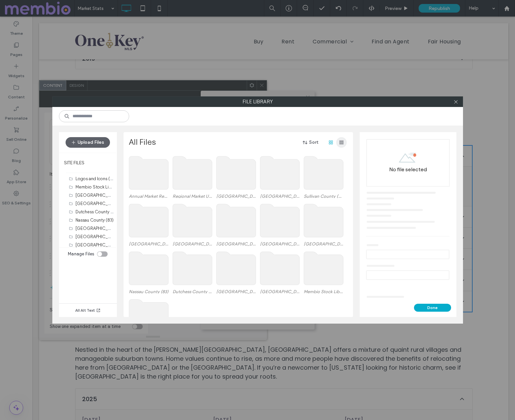
click at [342, 141] on icon "button" at bounding box center [341, 142] width 5 height 5
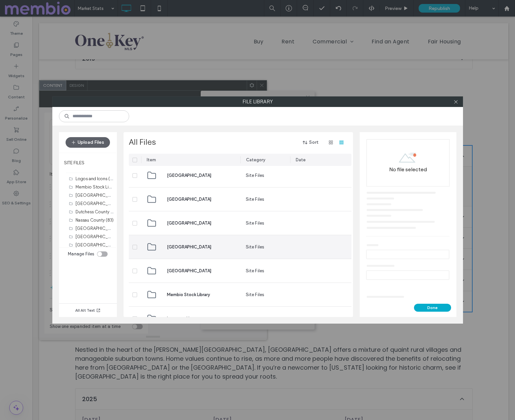
scroll to position [222, 0]
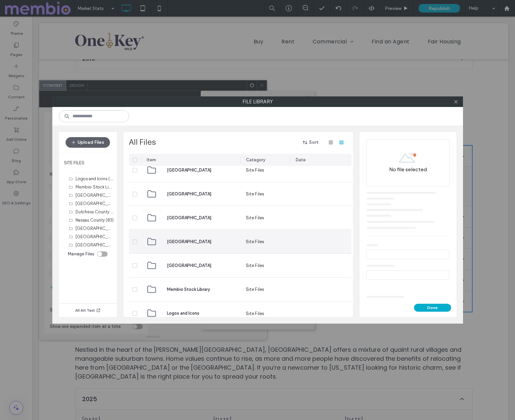
click at [193, 242] on span "[GEOGRAPHIC_DATA]" at bounding box center [189, 241] width 44 height 7
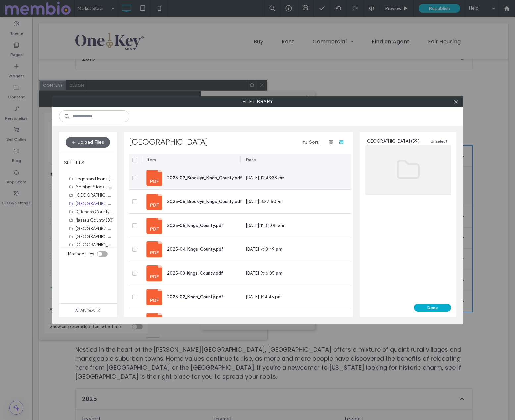
click at [202, 178] on span "2025-07_Brooklyn_Kings_County.pdf" at bounding box center [204, 177] width 75 height 5
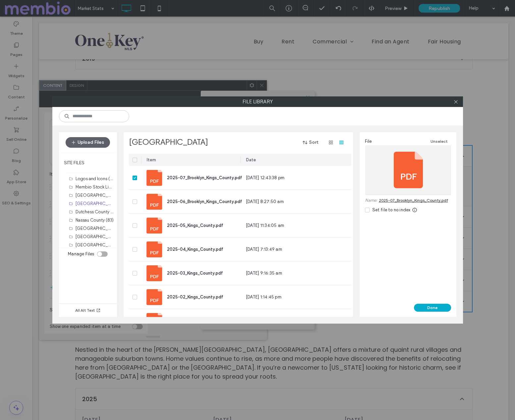
click at [439, 306] on button "Done" at bounding box center [432, 307] width 37 height 8
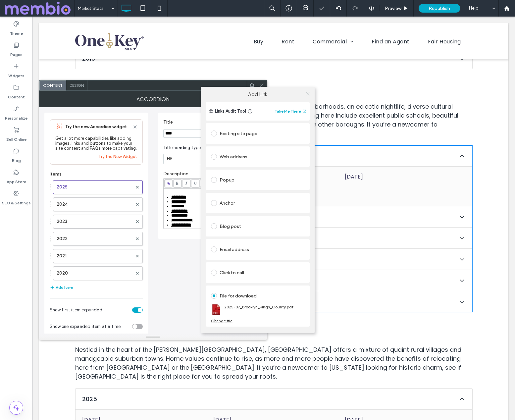
click at [308, 91] on icon at bounding box center [307, 93] width 5 height 5
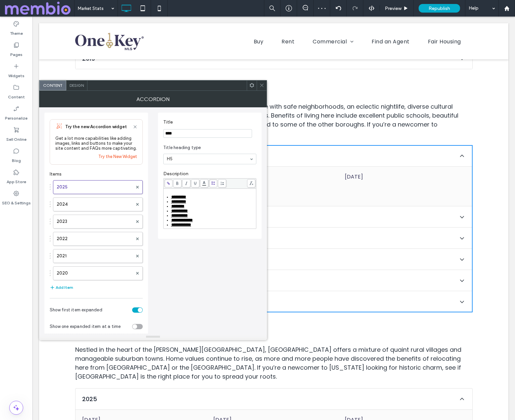
click at [261, 86] on icon at bounding box center [261, 85] width 5 height 5
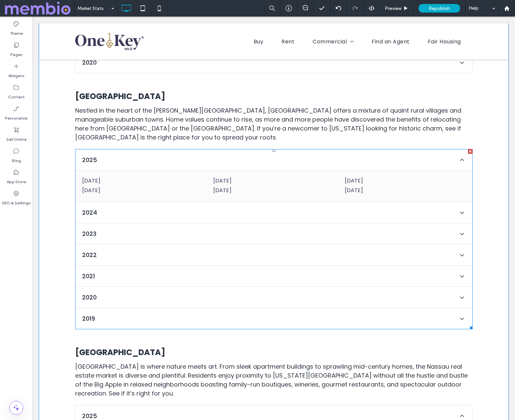
scroll to position [1513, 0]
click at [134, 156] on span at bounding box center [273, 239] width 397 height 180
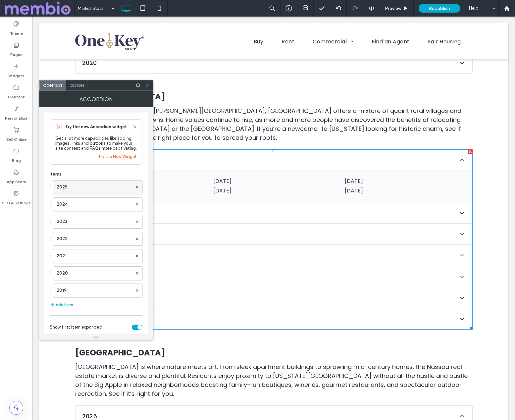
drag, startPoint x: 98, startPoint y: 186, endPoint x: 132, endPoint y: 193, distance: 34.5
click at [98, 186] on label "2025" at bounding box center [94, 186] width 75 height 13
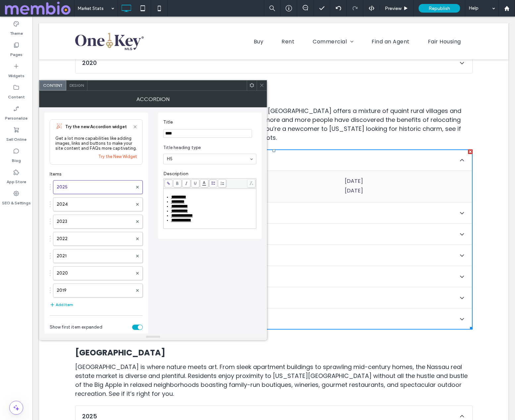
click at [171, 198] on span "*********" at bounding box center [178, 197] width 15 height 4
click at [167, 182] on icon at bounding box center [168, 183] width 4 height 4
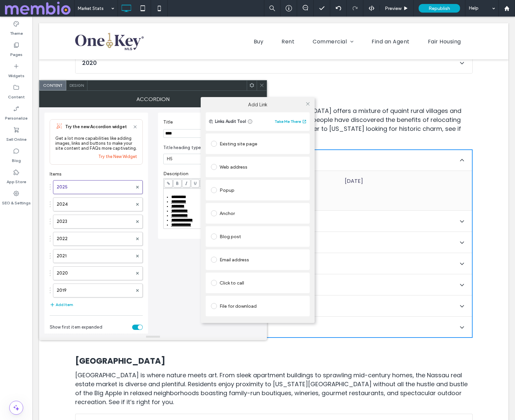
click at [246, 306] on div "File for download" at bounding box center [257, 306] width 93 height 11
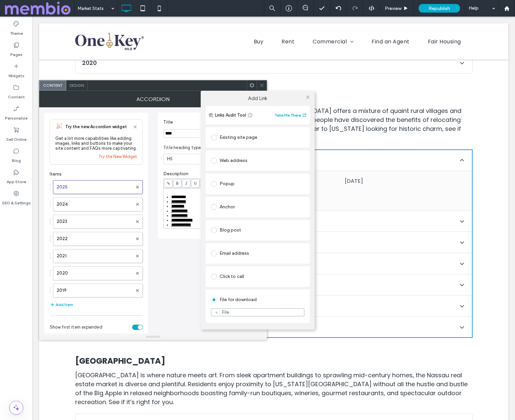
click at [248, 310] on div "File" at bounding box center [257, 312] width 93 height 6
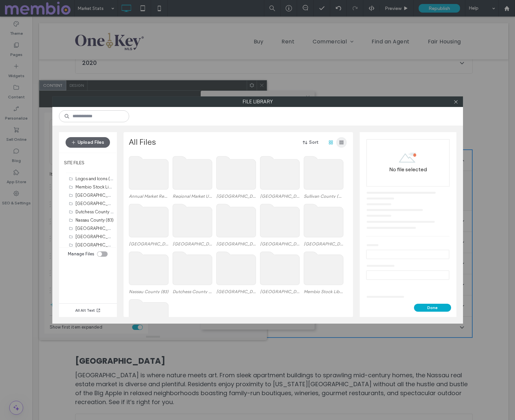
drag, startPoint x: 343, startPoint y: 143, endPoint x: 334, endPoint y: 148, distance: 10.2
click at [343, 143] on icon "button" at bounding box center [341, 142] width 5 height 5
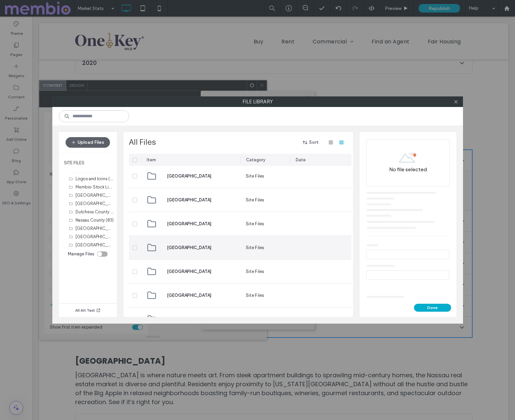
scroll to position [234, 0]
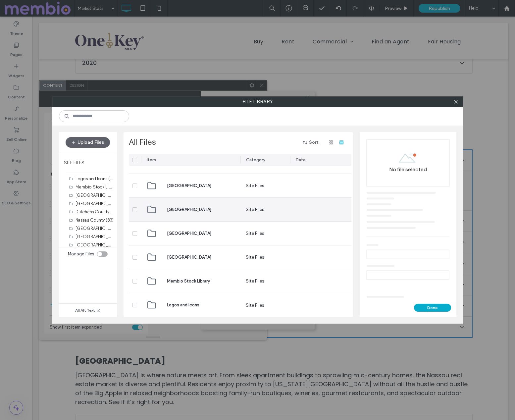
click at [201, 206] on span "[GEOGRAPHIC_DATA]" at bounding box center [189, 209] width 44 height 7
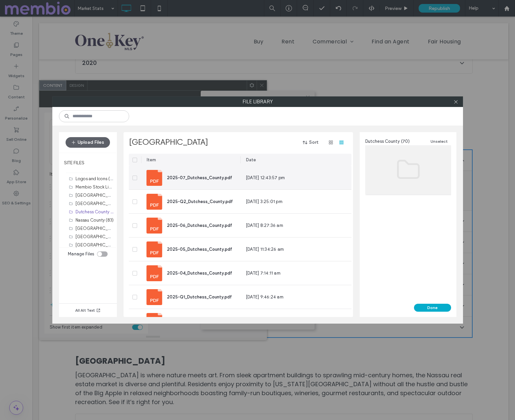
click at [198, 177] on span "2025-07_Dutchess_County.pdf" at bounding box center [199, 177] width 65 height 5
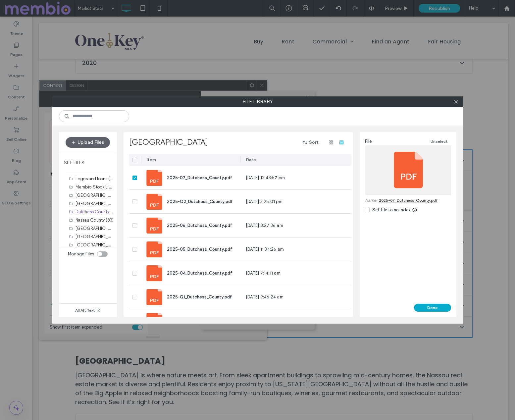
drag, startPoint x: 441, startPoint y: 308, endPoint x: 430, endPoint y: 308, distance: 10.6
click at [441, 308] on button "Done" at bounding box center [432, 307] width 37 height 8
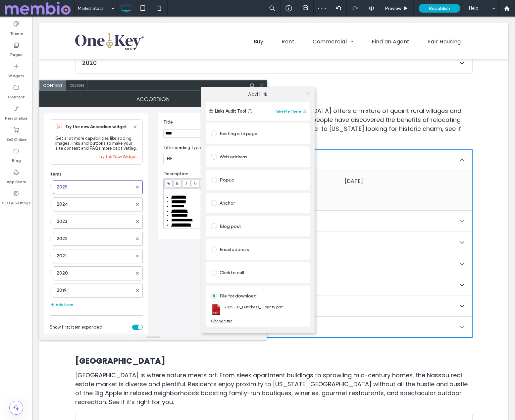
click at [309, 91] on icon at bounding box center [307, 93] width 5 height 5
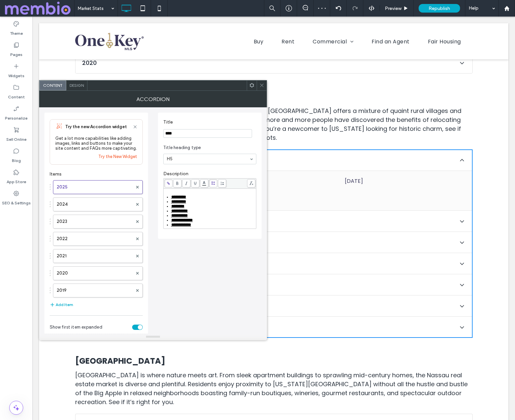
click at [264, 84] on div at bounding box center [261, 85] width 10 height 10
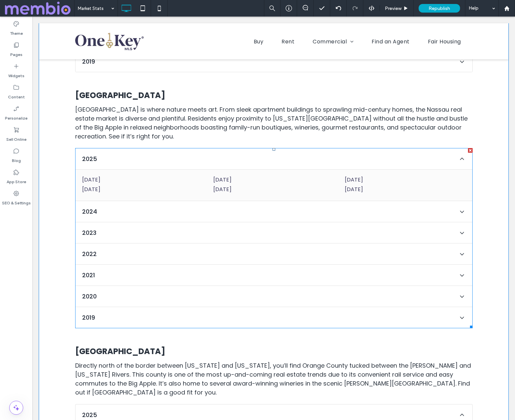
scroll to position [1782, 0]
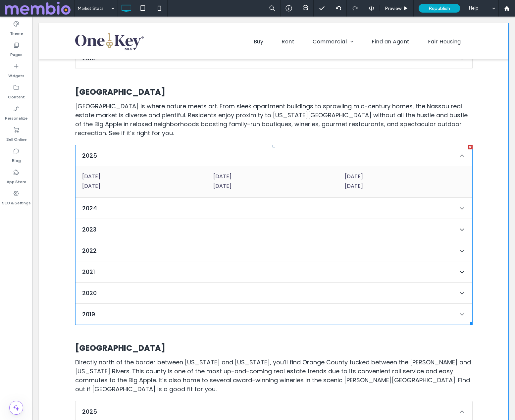
click at [188, 151] on span at bounding box center [273, 235] width 397 height 180
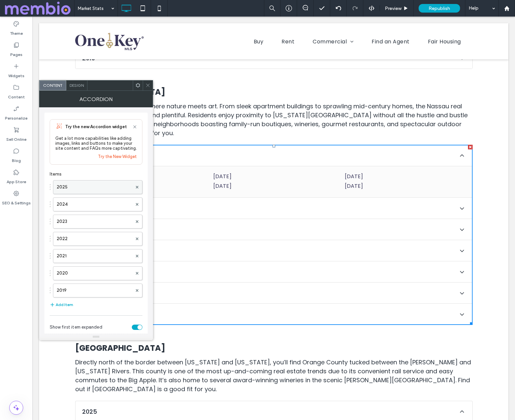
drag, startPoint x: 72, startPoint y: 186, endPoint x: 117, endPoint y: 192, distance: 45.8
click at [72, 186] on label "2025" at bounding box center [94, 186] width 75 height 13
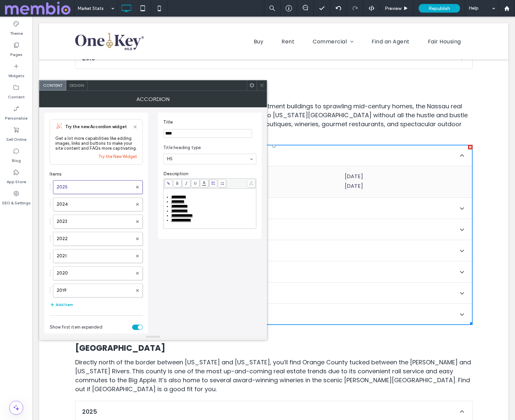
drag, startPoint x: 171, startPoint y: 197, endPoint x: 242, endPoint y: 196, distance: 71.5
click at [171, 197] on span "*********" at bounding box center [178, 197] width 15 height 4
click at [167, 182] on icon at bounding box center [168, 183] width 4 height 4
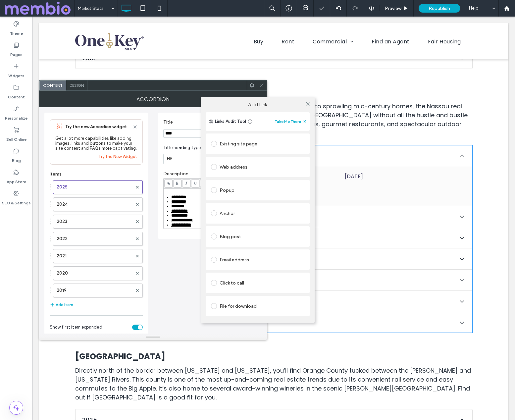
click at [254, 306] on div "File for download" at bounding box center [257, 306] width 93 height 11
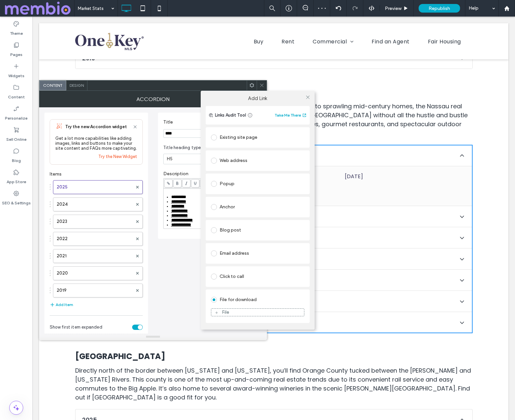
click at [280, 314] on div "File" at bounding box center [257, 312] width 93 height 6
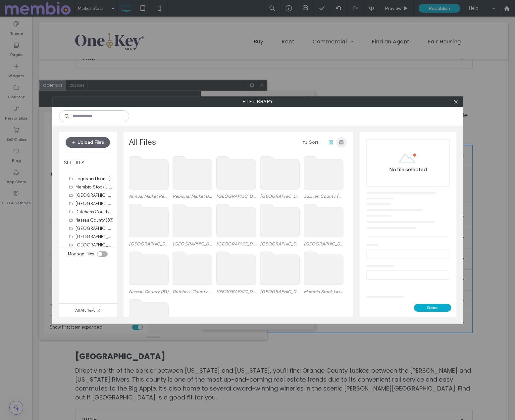
drag, startPoint x: 340, startPoint y: 140, endPoint x: 337, endPoint y: 143, distance: 4.0
click at [340, 140] on use "button" at bounding box center [341, 142] width 4 height 4
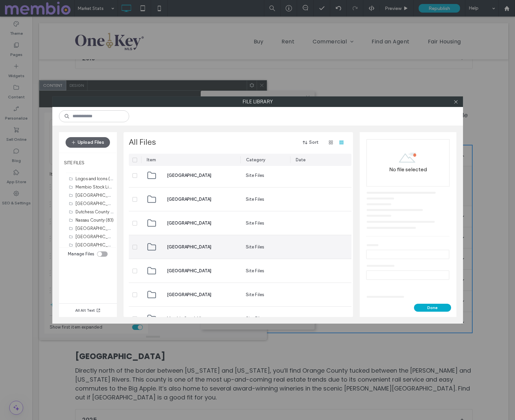
scroll to position [196, 0]
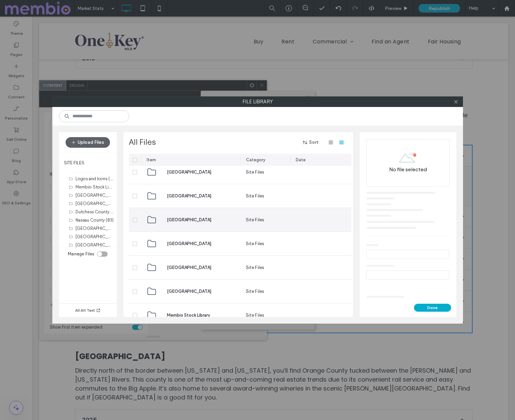
click at [192, 219] on span "[GEOGRAPHIC_DATA]" at bounding box center [189, 219] width 44 height 7
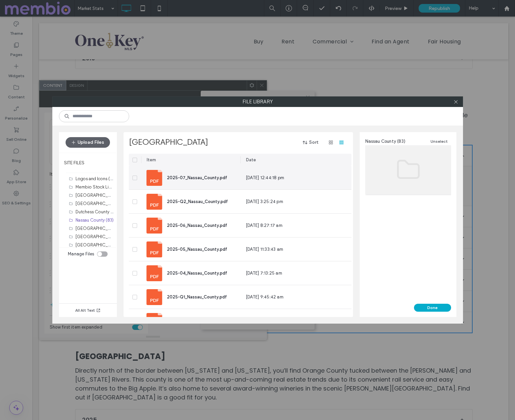
click at [197, 177] on span "2025-07_Nassau_County.pdf" at bounding box center [197, 177] width 60 height 5
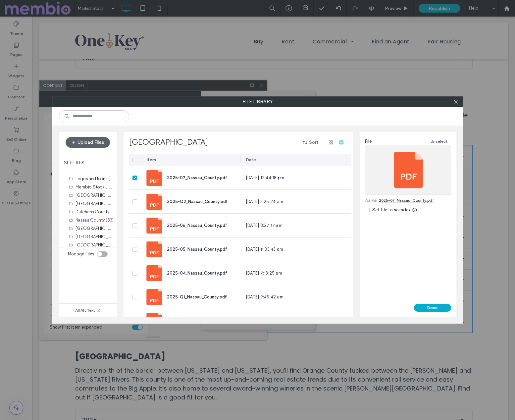
click at [431, 306] on button "Done" at bounding box center [432, 307] width 37 height 8
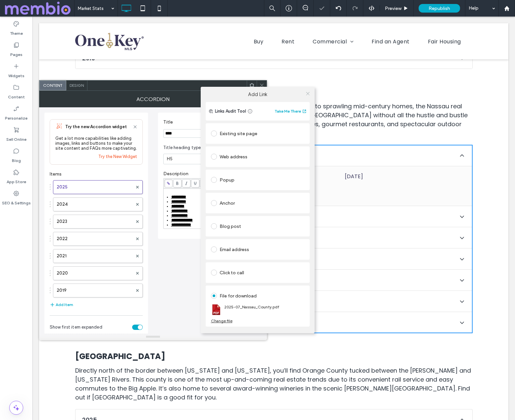
click at [308, 92] on icon at bounding box center [307, 93] width 5 height 5
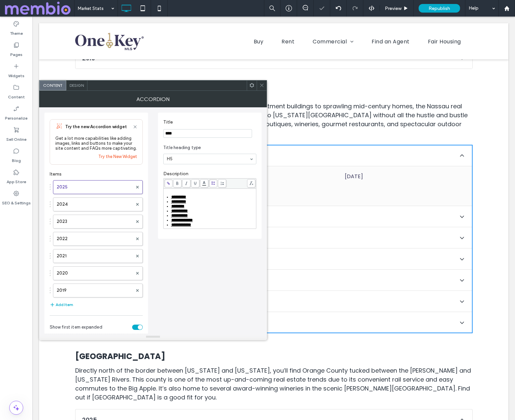
drag, startPoint x: 260, startPoint y: 83, endPoint x: 240, endPoint y: 84, distance: 20.9
click at [260, 83] on icon at bounding box center [261, 85] width 5 height 5
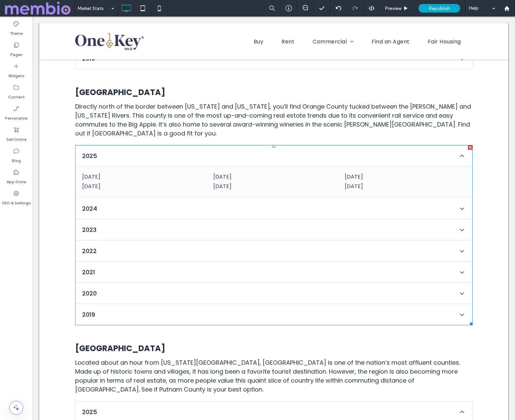
scroll to position [2045, 0]
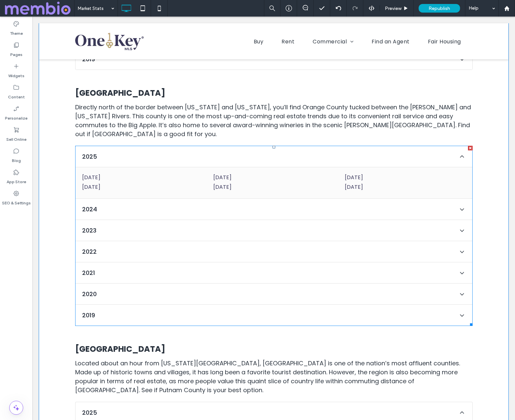
click at [158, 160] on span at bounding box center [273, 236] width 397 height 180
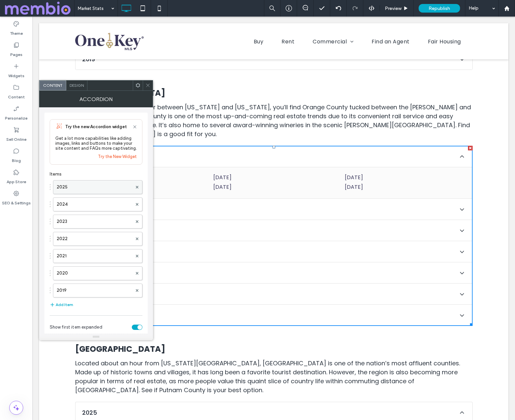
drag, startPoint x: 92, startPoint y: 188, endPoint x: 104, endPoint y: 191, distance: 12.2
click at [92, 188] on label "2025" at bounding box center [94, 186] width 75 height 13
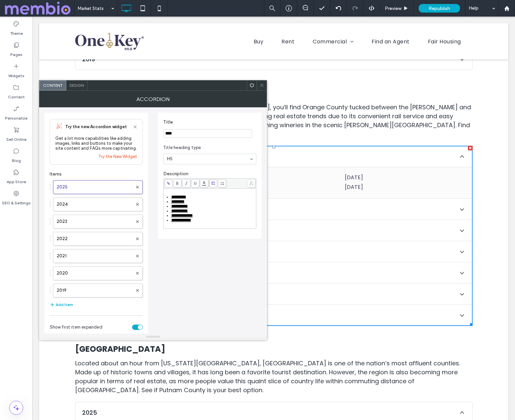
click at [172, 195] on span "*********" at bounding box center [178, 197] width 15 height 4
click at [168, 180] on span at bounding box center [168, 183] width 8 height 8
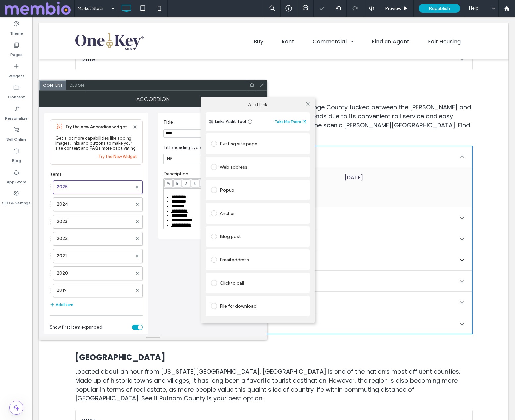
click at [238, 305] on div "File for download" at bounding box center [257, 306] width 93 height 11
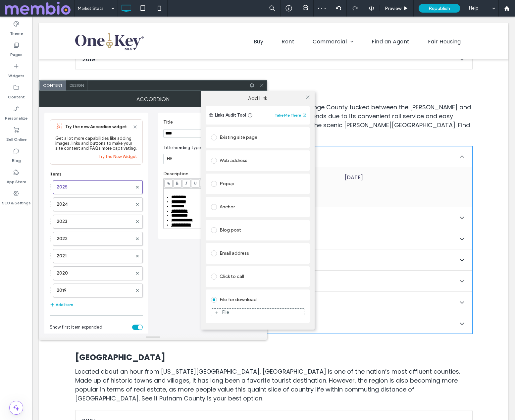
click at [262, 310] on div "File" at bounding box center [257, 312] width 93 height 6
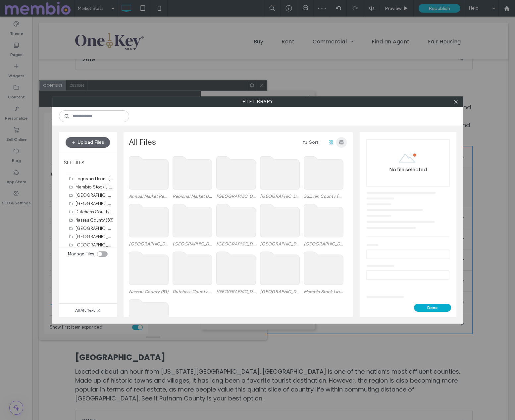
click at [341, 141] on use "button" at bounding box center [341, 142] width 4 height 4
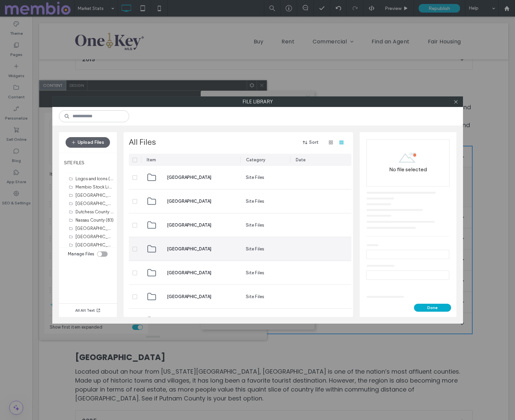
scroll to position [172, 0]
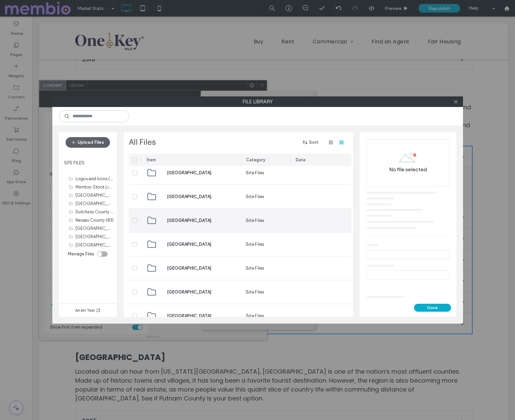
click at [187, 223] on span "[GEOGRAPHIC_DATA]" at bounding box center [189, 220] width 44 height 7
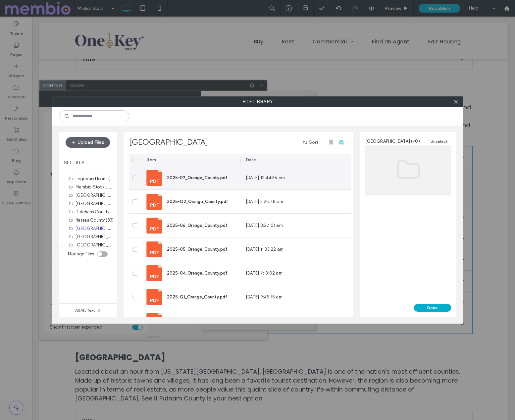
click at [189, 174] on div "2025-07_Orange_County.pdf" at bounding box center [197, 177] width 61 height 7
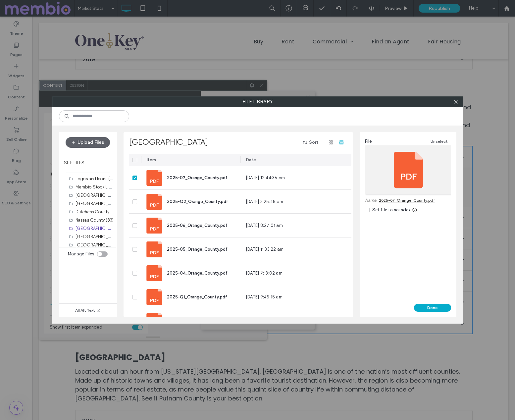
drag, startPoint x: 439, startPoint y: 304, endPoint x: 442, endPoint y: 310, distance: 6.6
click at [439, 304] on button "Done" at bounding box center [432, 307] width 37 height 8
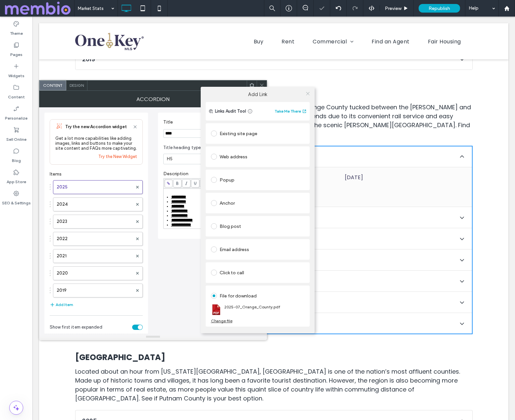
click at [307, 93] on icon at bounding box center [307, 93] width 5 height 5
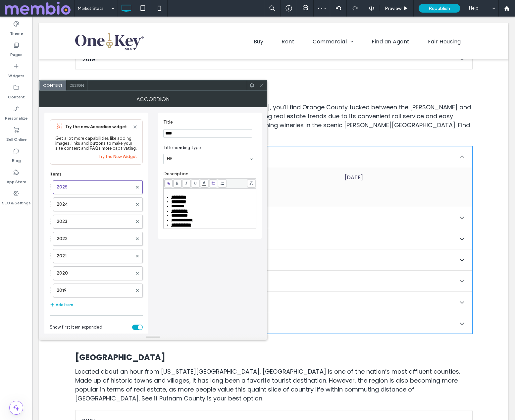
drag, startPoint x: 262, startPoint y: 84, endPoint x: 260, endPoint y: 106, distance: 21.6
click at [262, 84] on icon at bounding box center [261, 85] width 5 height 5
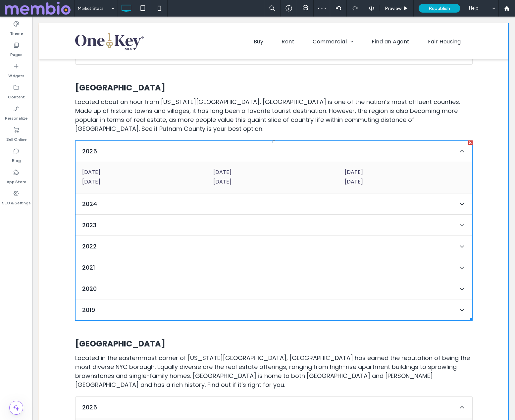
scroll to position [2307, 0]
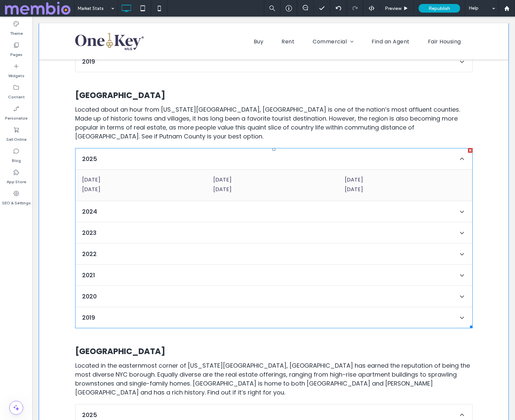
click at [139, 160] on span at bounding box center [273, 238] width 397 height 180
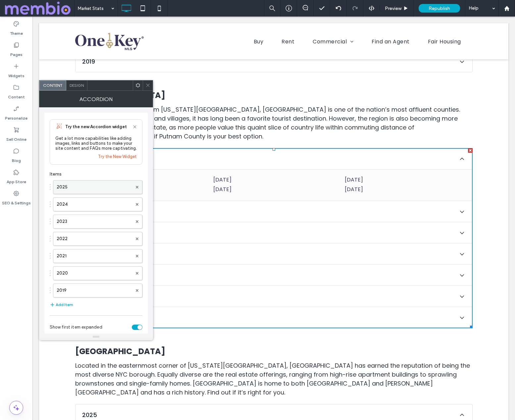
click at [100, 189] on label "2025" at bounding box center [94, 186] width 75 height 13
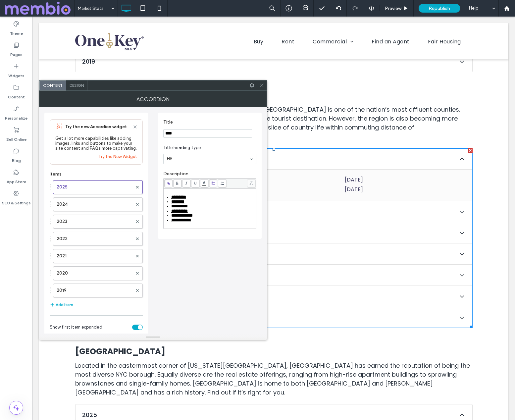
drag, startPoint x: 171, startPoint y: 196, endPoint x: 183, endPoint y: 196, distance: 11.6
click at [171, 196] on span "*********" at bounding box center [178, 197] width 15 height 4
click at [166, 182] on icon at bounding box center [168, 183] width 4 height 4
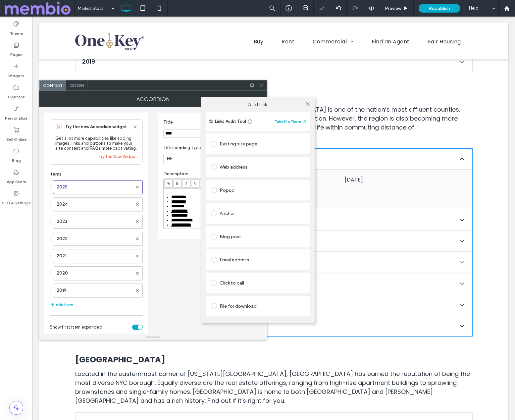
click at [255, 302] on div "File for download" at bounding box center [257, 306] width 93 height 11
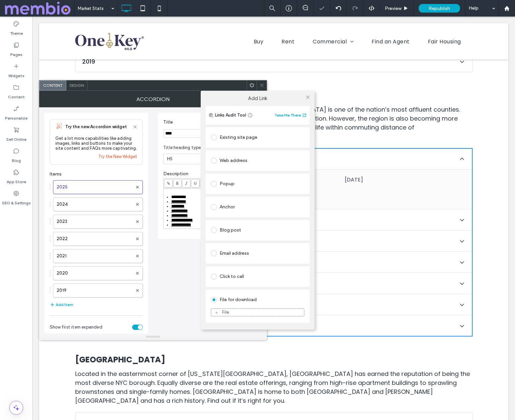
click at [263, 312] on div "File" at bounding box center [257, 312] width 93 height 6
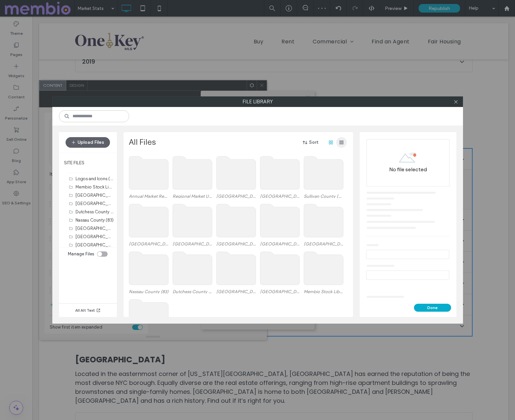
drag, startPoint x: 344, startPoint y: 141, endPoint x: 341, endPoint y: 145, distance: 4.5
click at [344, 141] on span "button" at bounding box center [341, 142] width 11 height 11
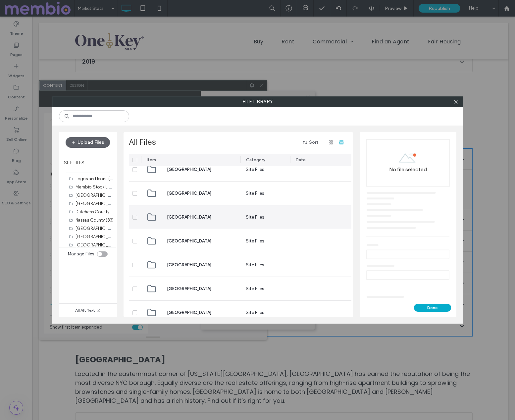
scroll to position [109, 0]
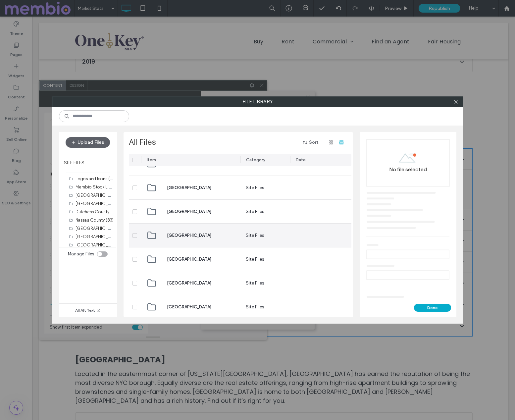
click at [196, 233] on span "[GEOGRAPHIC_DATA]" at bounding box center [189, 235] width 44 height 7
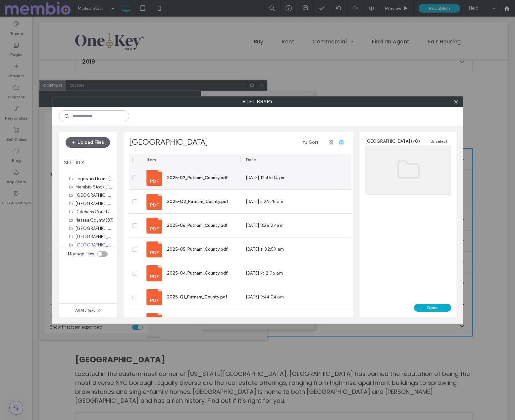
click at [186, 173] on div "2025-07_Putnam_County.pdf" at bounding box center [189, 178] width 87 height 16
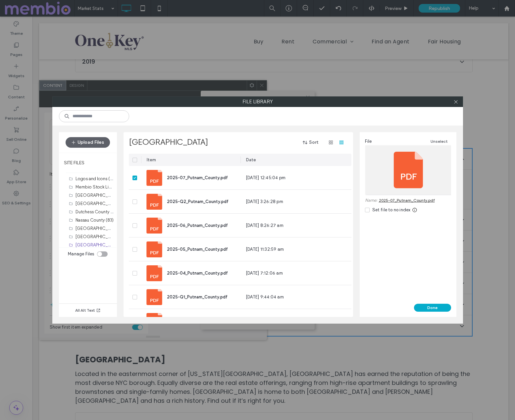
click at [440, 305] on button "Done" at bounding box center [432, 307] width 37 height 8
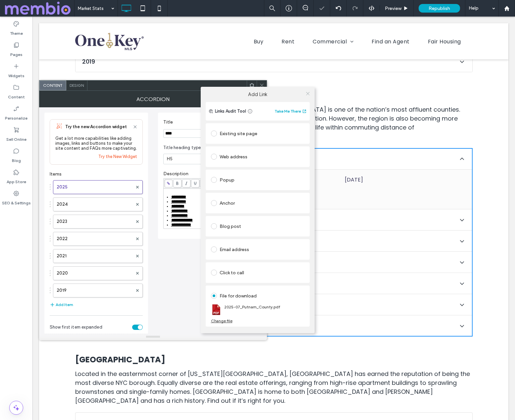
click at [310, 93] on icon at bounding box center [307, 93] width 5 height 5
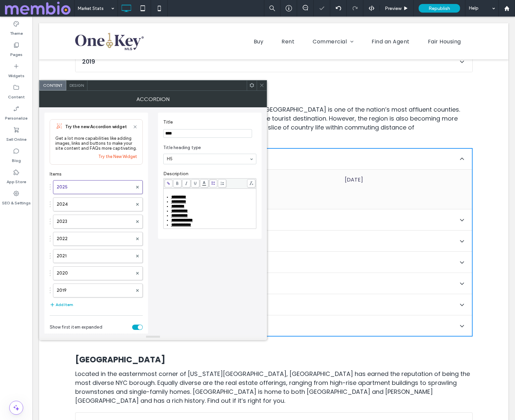
click at [264, 83] on icon at bounding box center [261, 85] width 5 height 5
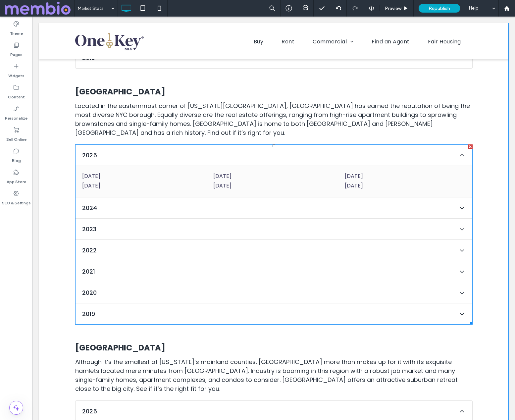
scroll to position [2576, 0]
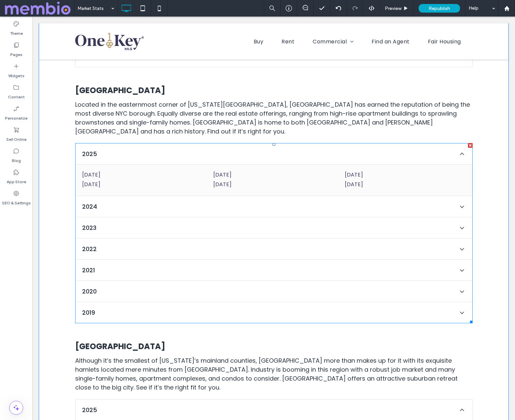
drag, startPoint x: 160, startPoint y: 149, endPoint x: 167, endPoint y: 151, distance: 8.3
click at [160, 149] on span at bounding box center [273, 233] width 397 height 180
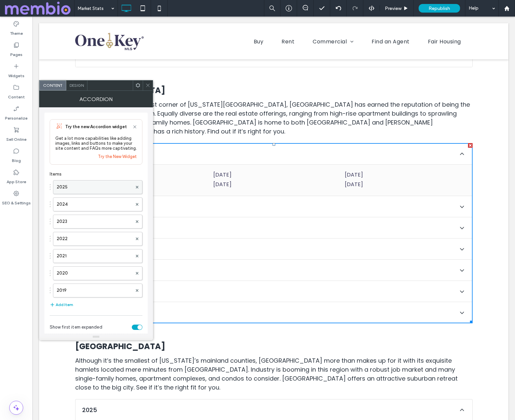
click at [79, 186] on label "2025" at bounding box center [94, 186] width 75 height 13
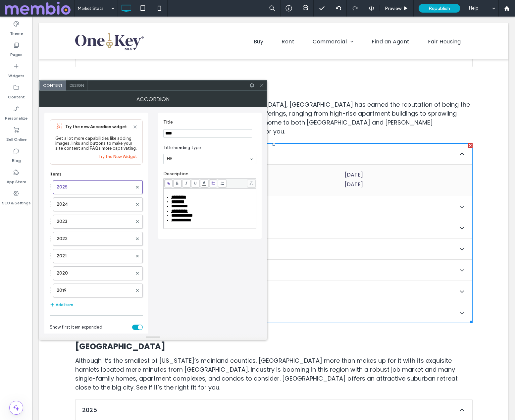
drag, startPoint x: 171, startPoint y: 196, endPoint x: 188, endPoint y: 197, distance: 16.2
click at [171, 196] on span "*********" at bounding box center [178, 197] width 15 height 4
click at [168, 183] on use at bounding box center [168, 183] width 3 height 3
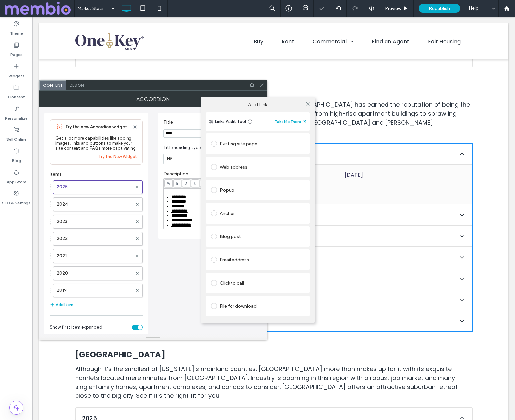
click at [251, 306] on div "File for download" at bounding box center [257, 306] width 93 height 11
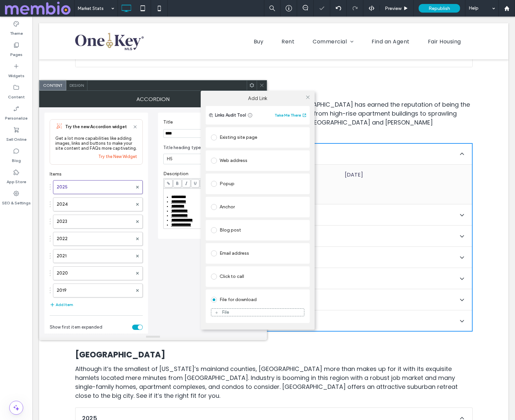
click at [284, 313] on div "File" at bounding box center [257, 312] width 93 height 6
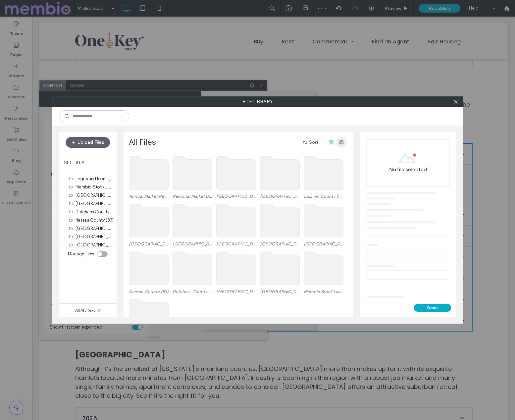
drag, startPoint x: 345, startPoint y: 139, endPoint x: 340, endPoint y: 145, distance: 7.8
click at [345, 139] on span "button" at bounding box center [341, 142] width 11 height 11
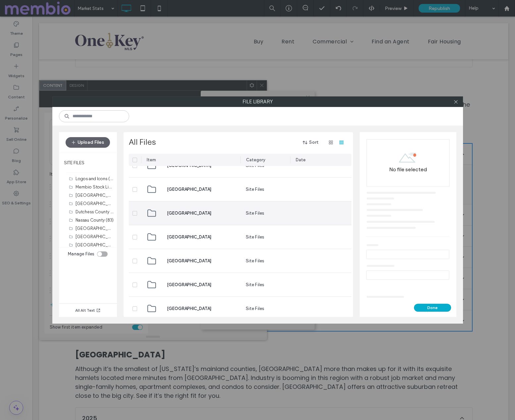
click at [187, 210] on span "[GEOGRAPHIC_DATA]" at bounding box center [189, 213] width 44 height 7
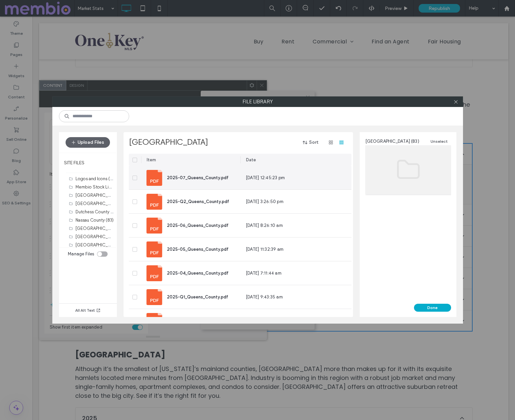
click at [196, 179] on span "2025-07_Queens_County.pdf" at bounding box center [198, 177] width 62 height 5
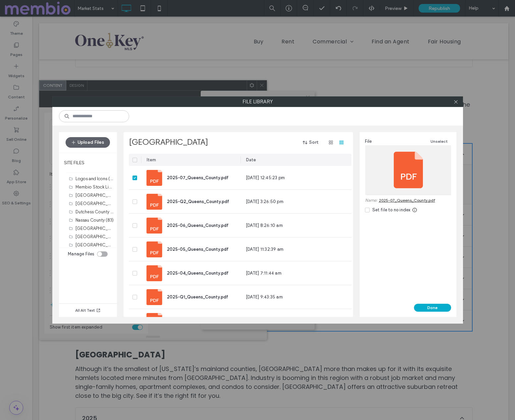
click at [444, 308] on button "Done" at bounding box center [432, 307] width 37 height 8
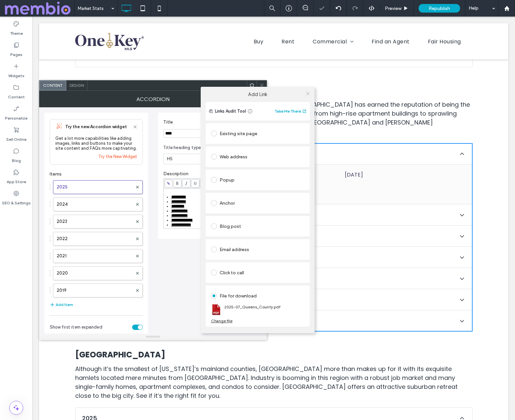
click at [308, 91] on icon at bounding box center [307, 93] width 5 height 5
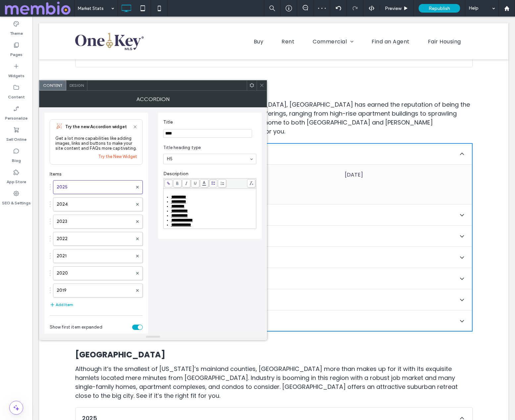
drag, startPoint x: 261, startPoint y: 85, endPoint x: 266, endPoint y: 111, distance: 26.6
click at [261, 85] on icon at bounding box center [261, 85] width 5 height 5
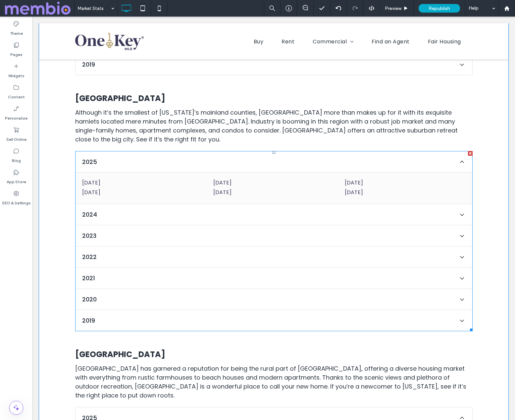
scroll to position [2827, 0]
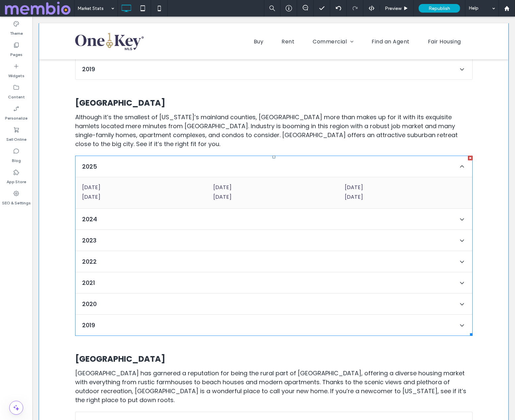
click at [137, 156] on span at bounding box center [273, 246] width 397 height 180
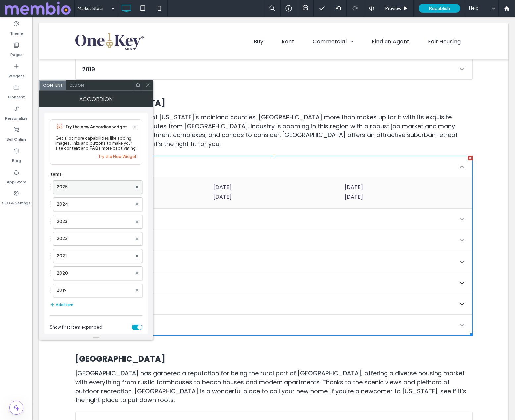
click at [109, 188] on label "2025" at bounding box center [94, 186] width 75 height 13
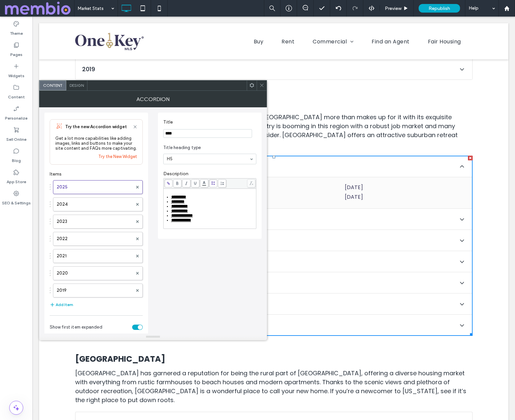
click at [172, 196] on span "*********" at bounding box center [178, 197] width 15 height 4
click at [166, 185] on icon at bounding box center [168, 183] width 4 height 4
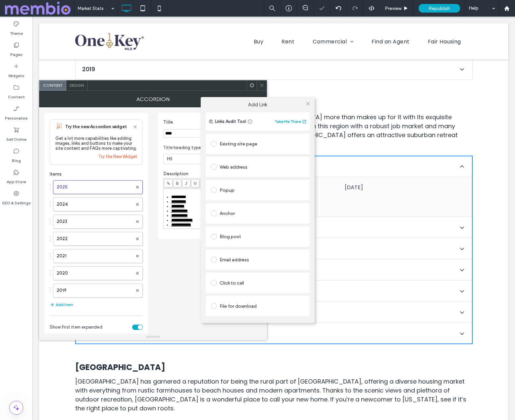
click at [244, 306] on div "File for download" at bounding box center [257, 306] width 93 height 11
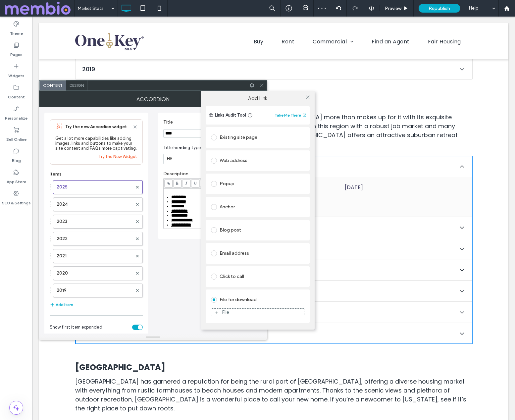
click at [253, 311] on div "File" at bounding box center [257, 312] width 93 height 6
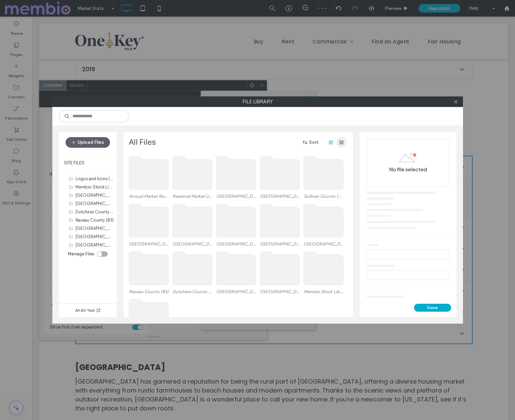
click at [340, 142] on use "button" at bounding box center [341, 142] width 4 height 4
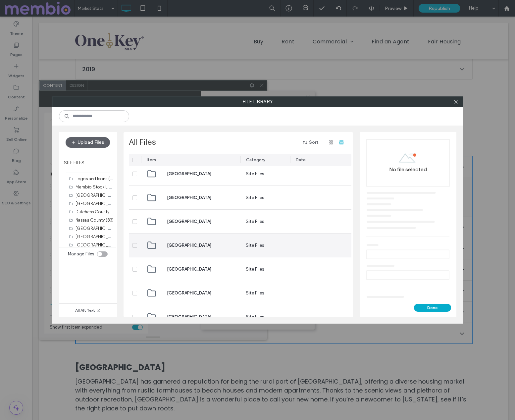
scroll to position [125, 0]
click at [193, 244] on span "[GEOGRAPHIC_DATA]" at bounding box center [189, 243] width 44 height 7
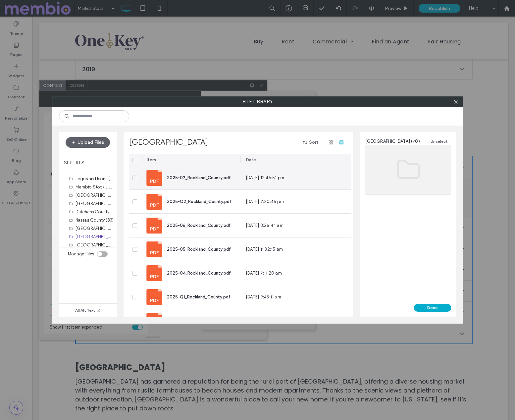
click at [189, 177] on span "2025-07_Rockland_County.pdf" at bounding box center [199, 177] width 64 height 5
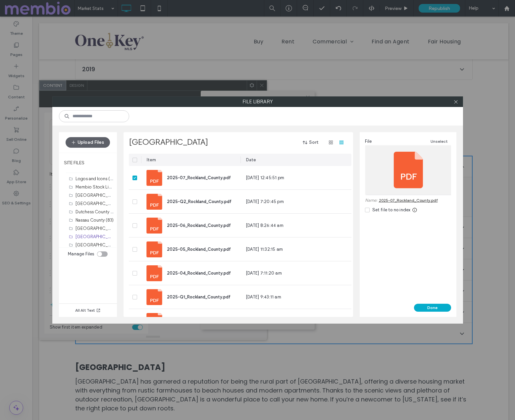
drag, startPoint x: 439, startPoint y: 305, endPoint x: 435, endPoint y: 307, distance: 4.4
click at [439, 305] on button "Done" at bounding box center [432, 307] width 37 height 8
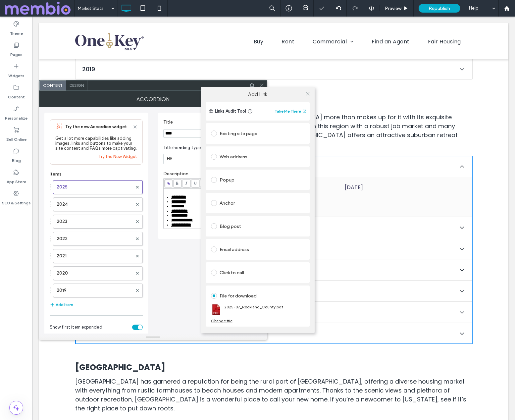
drag, startPoint x: 307, startPoint y: 92, endPoint x: 298, endPoint y: 92, distance: 8.9
click at [307, 92] on icon at bounding box center [307, 93] width 5 height 5
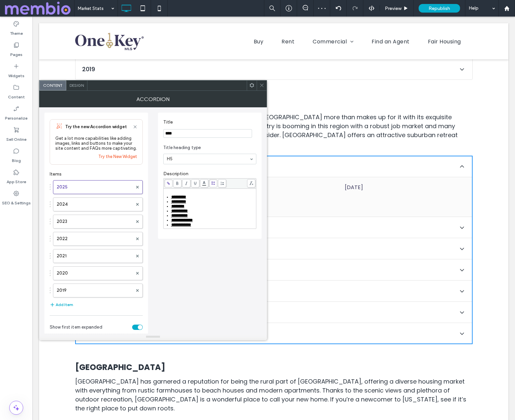
click at [264, 84] on div at bounding box center [261, 85] width 10 height 10
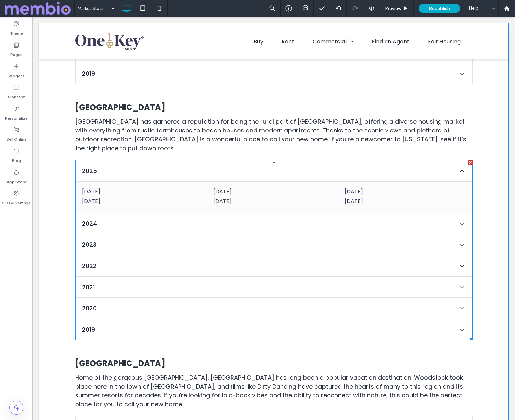
scroll to position [3087, 0]
click at [142, 168] on span at bounding box center [273, 251] width 397 height 180
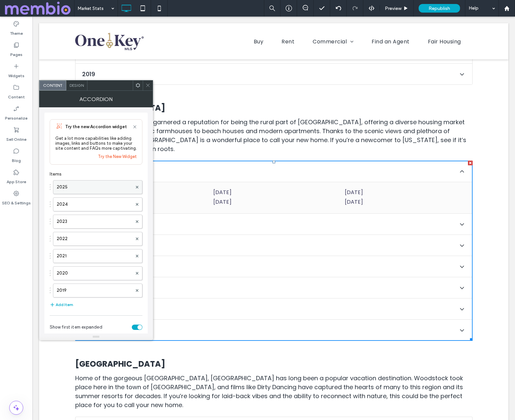
click at [96, 192] on label "2025" at bounding box center [94, 186] width 75 height 13
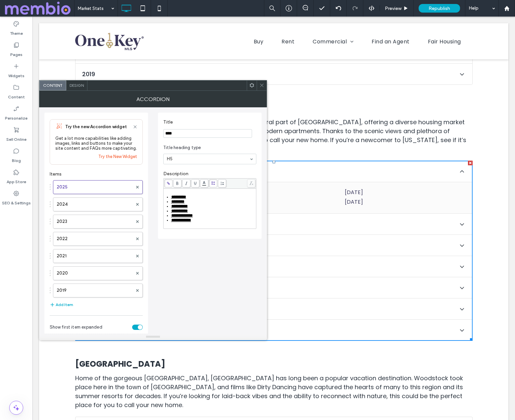
click at [171, 196] on span "*********" at bounding box center [178, 197] width 15 height 4
click at [167, 183] on use at bounding box center [168, 183] width 3 height 3
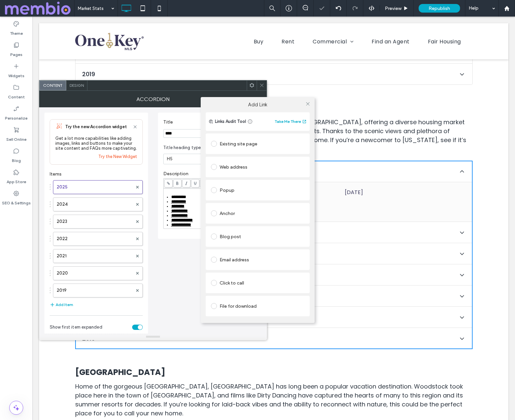
click at [247, 306] on div "File for download" at bounding box center [257, 306] width 93 height 11
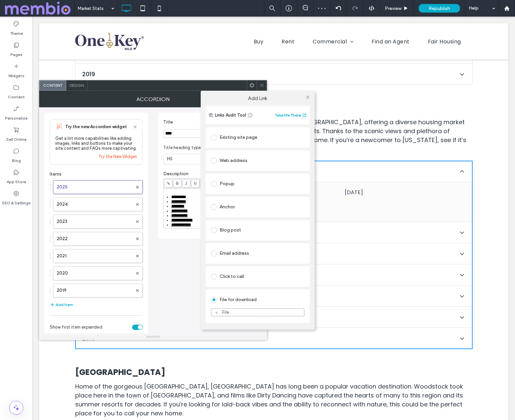
click at [260, 309] on div "File" at bounding box center [257, 312] width 93 height 6
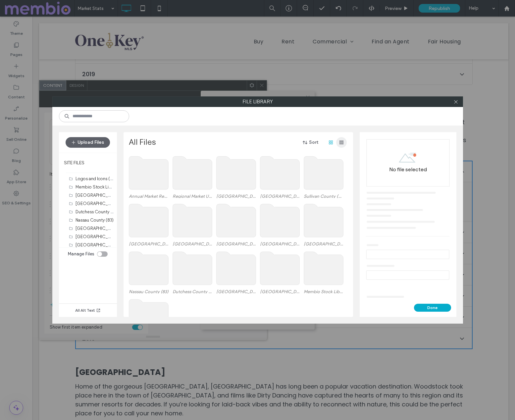
click at [344, 142] on span "button" at bounding box center [341, 142] width 11 height 11
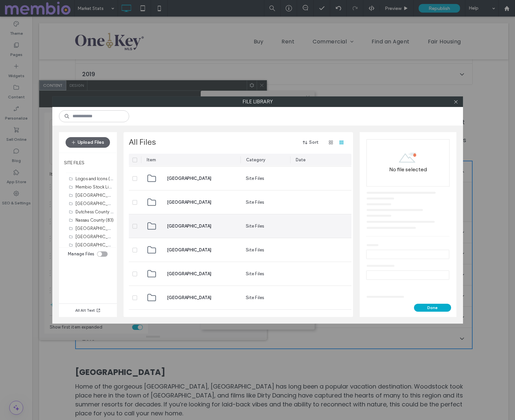
scroll to position [89, 0]
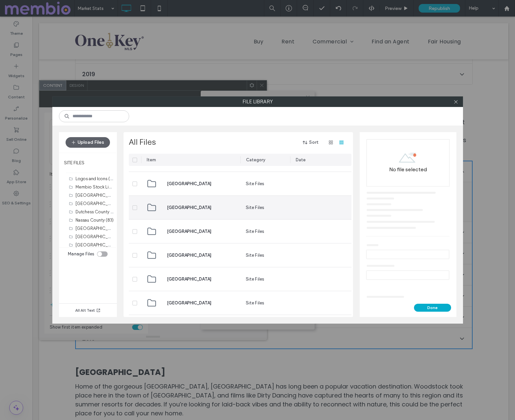
click at [193, 206] on span "[GEOGRAPHIC_DATA]" at bounding box center [189, 207] width 44 height 7
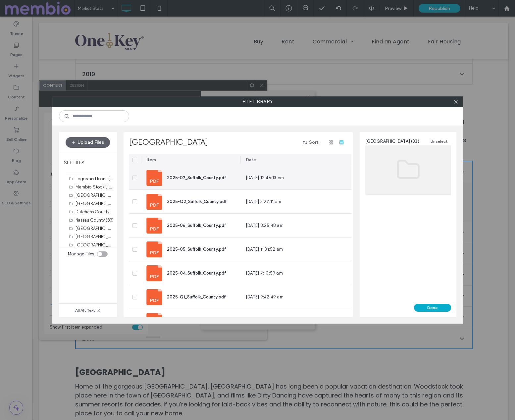
click at [191, 177] on span "2025-07_Suffolk_County.pdf" at bounding box center [196, 177] width 59 height 5
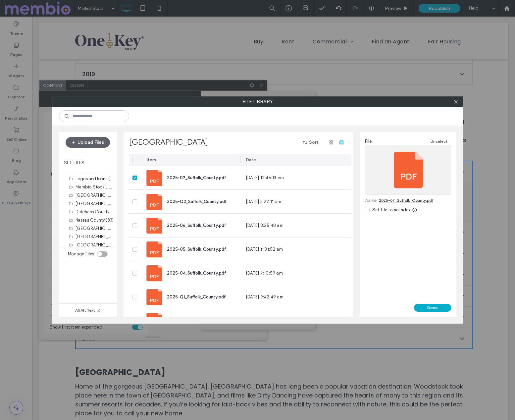
drag, startPoint x: 434, startPoint y: 305, endPoint x: 394, endPoint y: 271, distance: 52.8
click at [434, 305] on button "Done" at bounding box center [432, 307] width 37 height 8
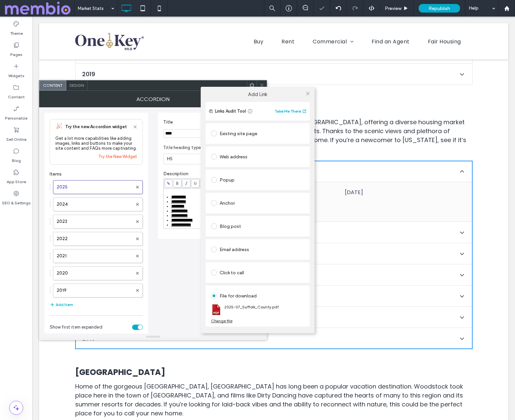
drag, startPoint x: 307, startPoint y: 92, endPoint x: 297, endPoint y: 90, distance: 10.1
click at [307, 92] on icon at bounding box center [307, 93] width 5 height 5
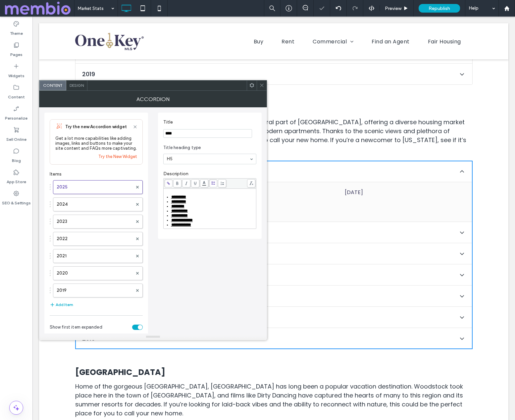
click at [263, 84] on icon at bounding box center [261, 85] width 5 height 5
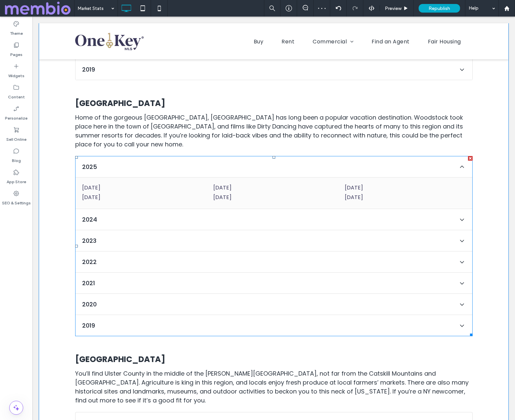
scroll to position [3355, 0]
click at [154, 156] on span at bounding box center [273, 246] width 397 height 180
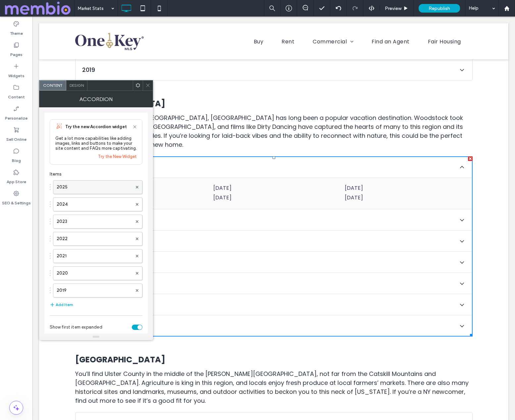
click at [95, 189] on label "2025" at bounding box center [94, 186] width 75 height 13
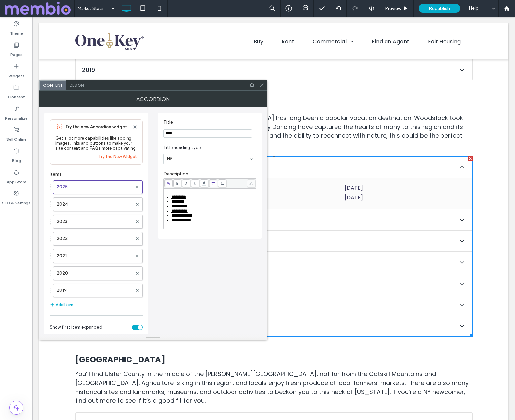
drag, startPoint x: 171, startPoint y: 197, endPoint x: 207, endPoint y: 198, distance: 35.8
click at [171, 197] on span "*********" at bounding box center [178, 197] width 15 height 4
click at [168, 183] on use at bounding box center [168, 183] width 3 height 3
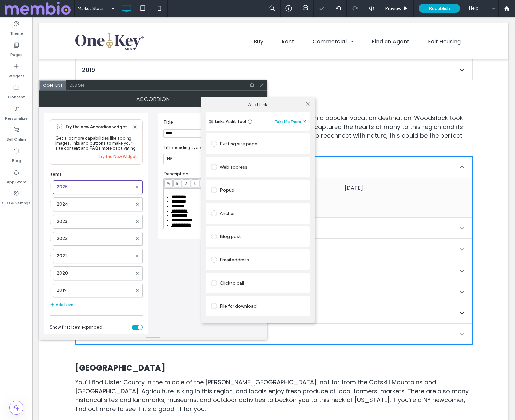
click at [242, 306] on div "File for download" at bounding box center [257, 306] width 93 height 11
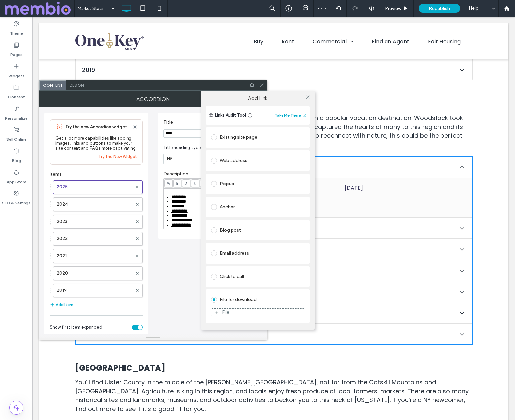
click at [243, 311] on div "File" at bounding box center [257, 312] width 93 height 6
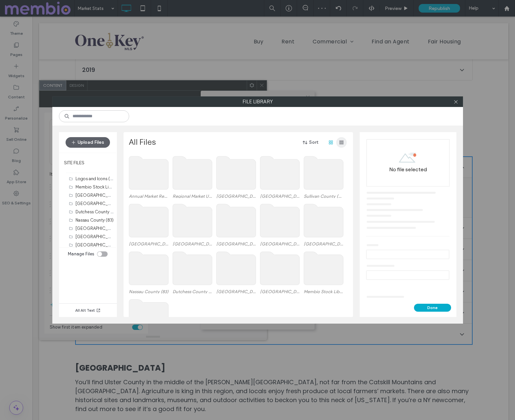
click at [344, 141] on span "button" at bounding box center [341, 142] width 11 height 11
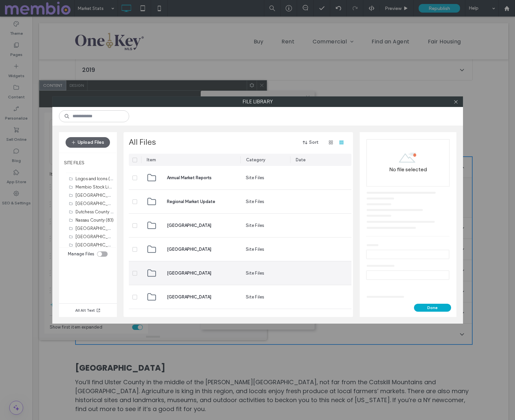
scroll to position [5, 0]
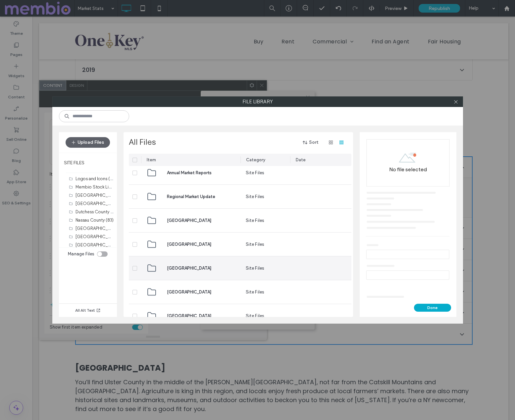
click at [187, 265] on span "[GEOGRAPHIC_DATA]" at bounding box center [189, 268] width 44 height 7
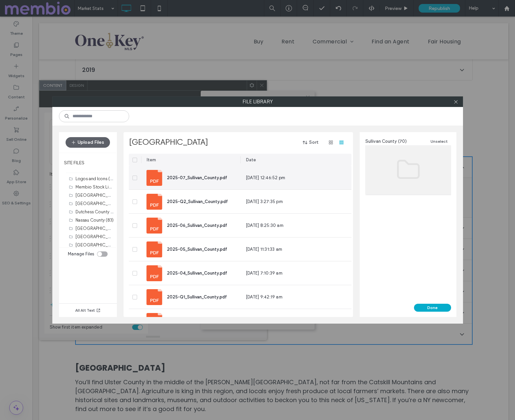
click at [186, 177] on span "2025-07_Sullivan_County.pdf" at bounding box center [197, 177] width 60 height 5
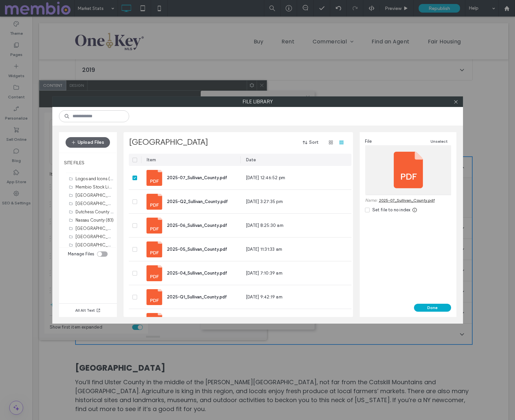
click at [432, 305] on button "Done" at bounding box center [432, 307] width 37 height 8
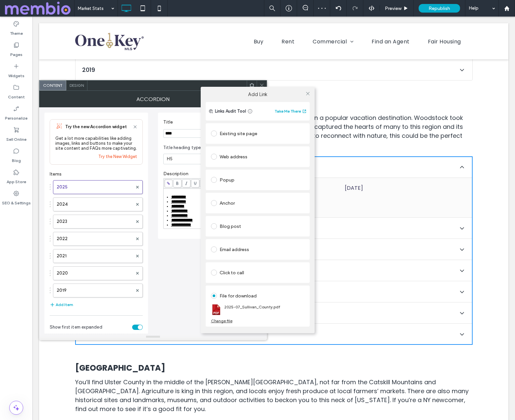
drag, startPoint x: 307, startPoint y: 92, endPoint x: 301, endPoint y: 91, distance: 6.3
click at [307, 92] on icon at bounding box center [307, 93] width 5 height 5
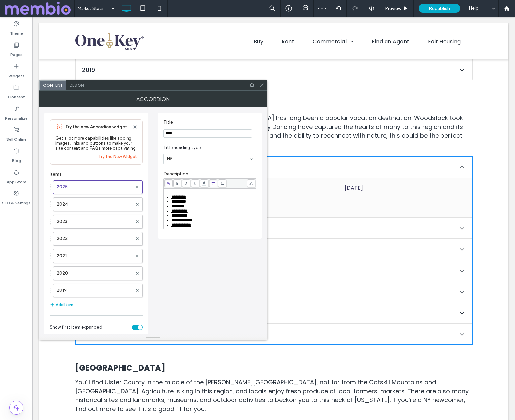
click at [261, 84] on icon at bounding box center [261, 85] width 5 height 5
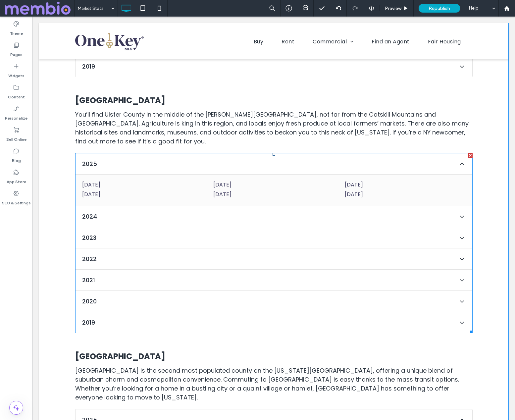
scroll to position [3621, 0]
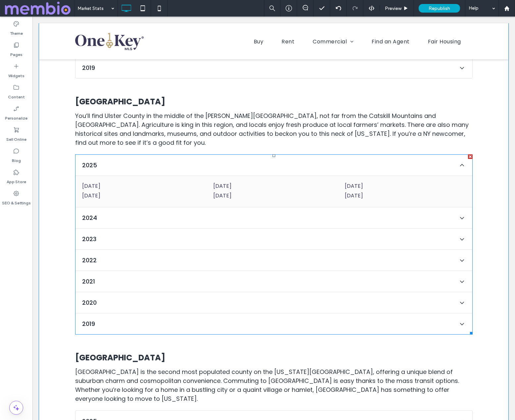
click at [144, 154] on span at bounding box center [273, 244] width 397 height 180
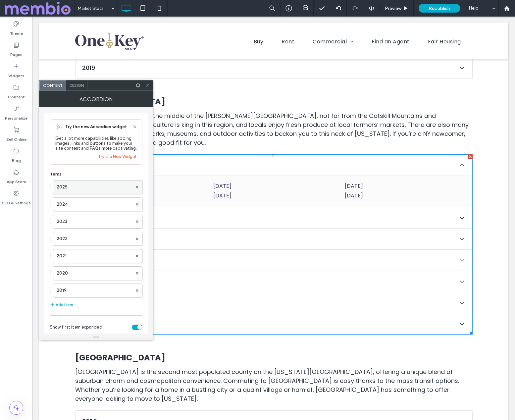
click at [86, 187] on label "2025" at bounding box center [94, 186] width 75 height 13
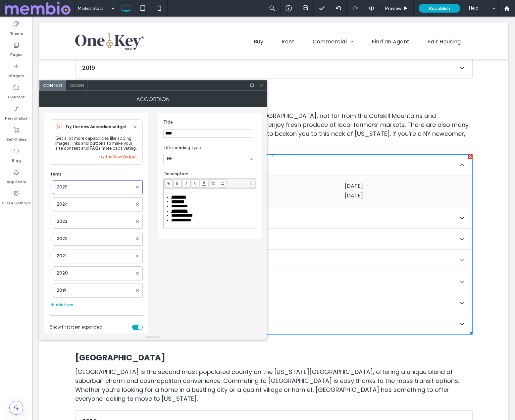
click at [171, 198] on span "*********" at bounding box center [178, 197] width 15 height 4
click at [166, 181] on span at bounding box center [168, 183] width 8 height 8
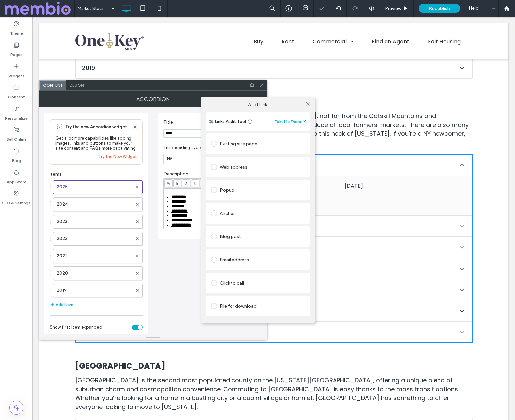
click at [242, 307] on div "File for download" at bounding box center [257, 306] width 93 height 11
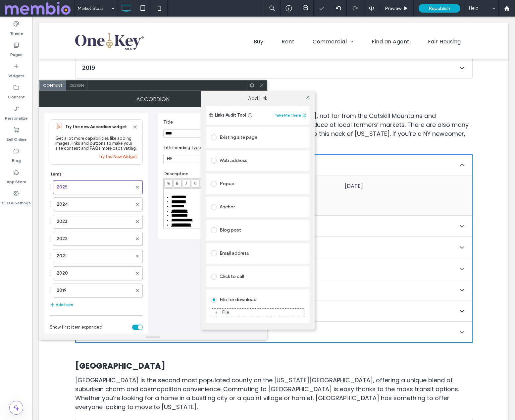
click at [264, 314] on div "File" at bounding box center [257, 312] width 93 height 6
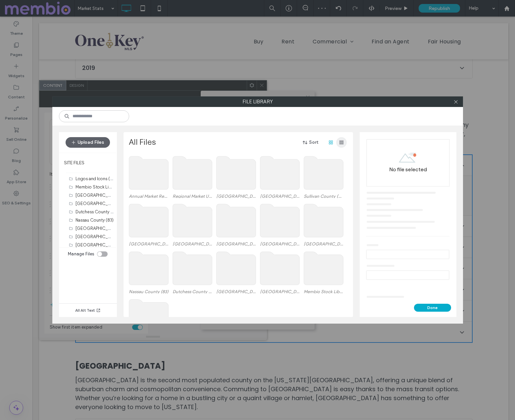
click at [342, 142] on use "button" at bounding box center [341, 142] width 4 height 4
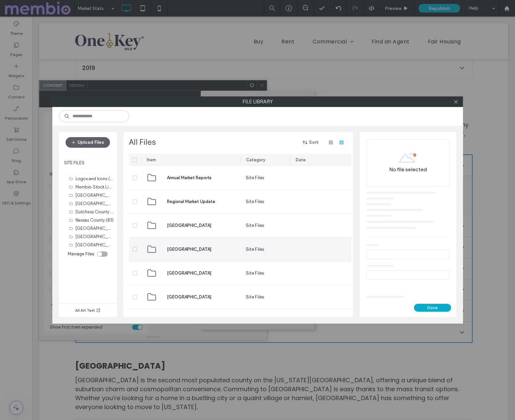
scroll to position [3, 0]
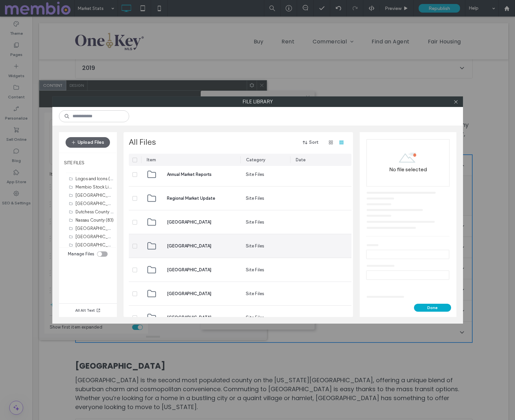
click at [182, 245] on span "[GEOGRAPHIC_DATA]" at bounding box center [189, 246] width 44 height 7
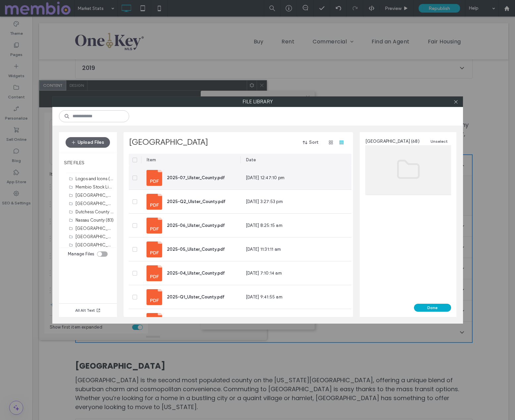
click at [187, 178] on span "2025-07_Ulster_County.pdf" at bounding box center [196, 177] width 58 height 5
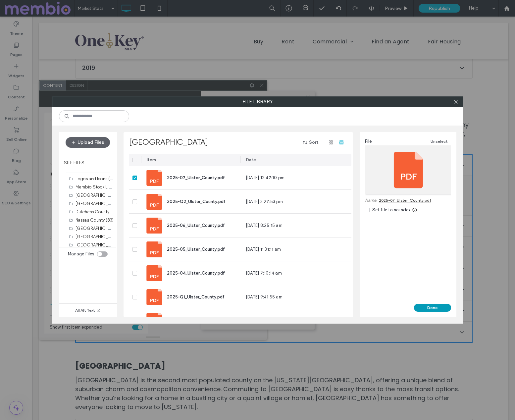
click at [437, 308] on button "Done" at bounding box center [432, 307] width 37 height 8
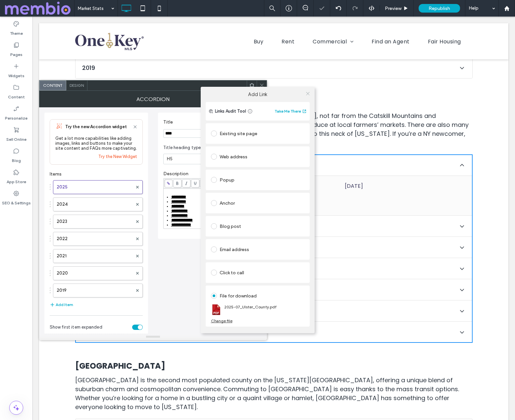
click at [307, 92] on icon at bounding box center [307, 93] width 5 height 5
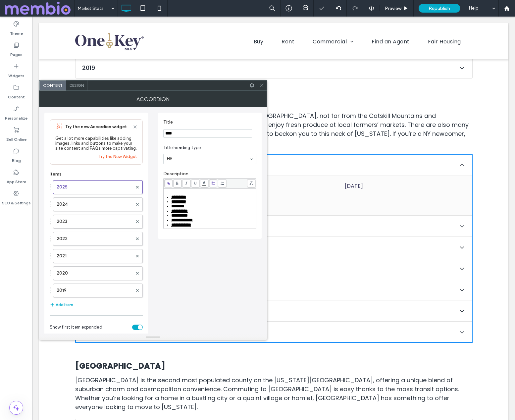
drag, startPoint x: 261, startPoint y: 85, endPoint x: 260, endPoint y: 114, distance: 29.5
click at [261, 85] on use at bounding box center [261, 85] width 3 height 3
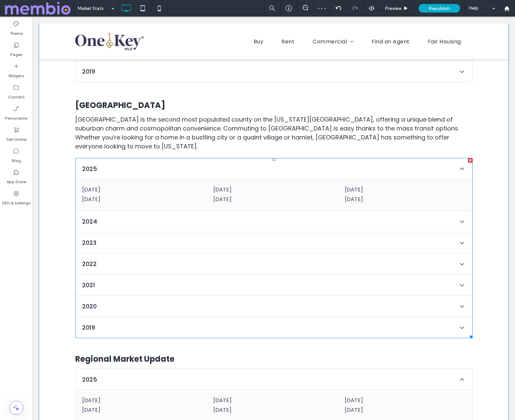
scroll to position [3885, 0]
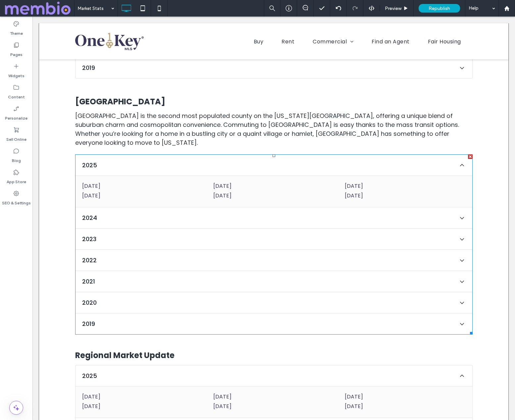
click at [125, 154] on span at bounding box center [273, 244] width 397 height 180
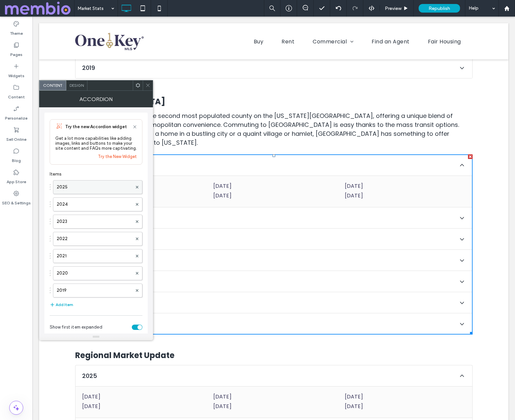
drag, startPoint x: 110, startPoint y: 186, endPoint x: 126, endPoint y: 188, distance: 15.7
click at [110, 186] on label "2025" at bounding box center [94, 186] width 75 height 13
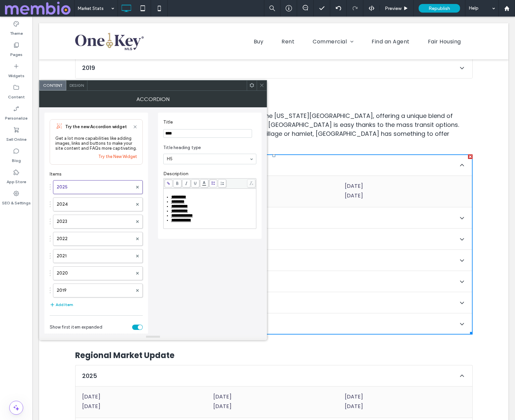
click at [171, 195] on span "*********" at bounding box center [178, 197] width 15 height 4
click at [168, 183] on icon at bounding box center [168, 183] width 4 height 4
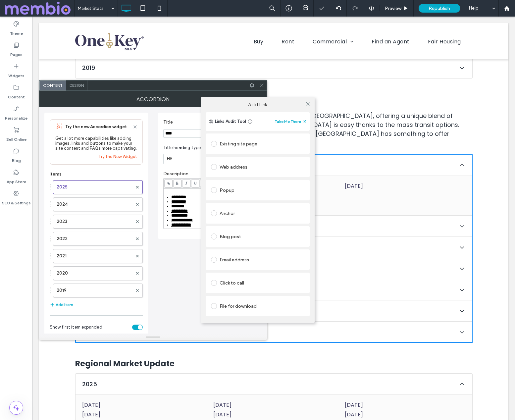
drag, startPoint x: 263, startPoint y: 305, endPoint x: 267, endPoint y: 304, distance: 4.4
click at [263, 305] on div "File for download" at bounding box center [257, 306] width 93 height 11
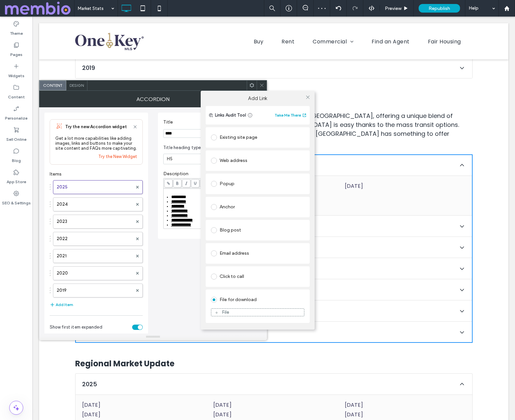
click at [257, 314] on div "File" at bounding box center [257, 312] width 93 height 6
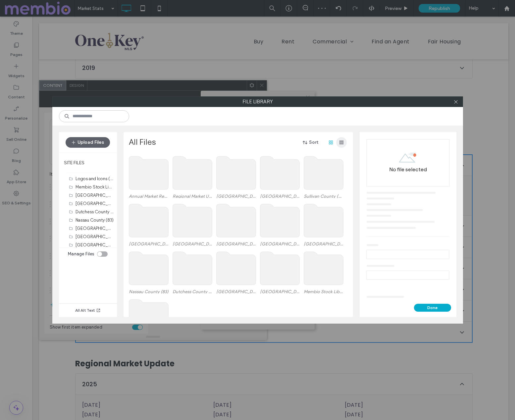
drag, startPoint x: 342, startPoint y: 142, endPoint x: 339, endPoint y: 147, distance: 5.8
click at [342, 143] on use "button" at bounding box center [341, 142] width 4 height 4
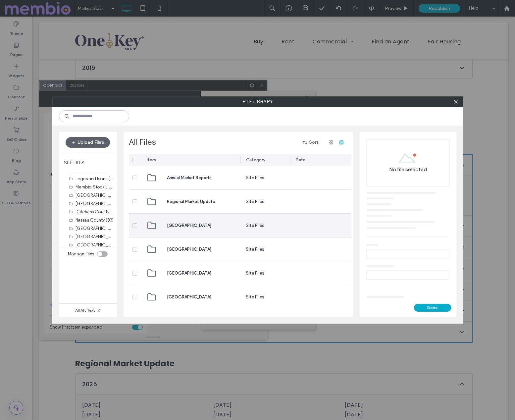
click at [188, 223] on span "[GEOGRAPHIC_DATA]" at bounding box center [189, 225] width 44 height 7
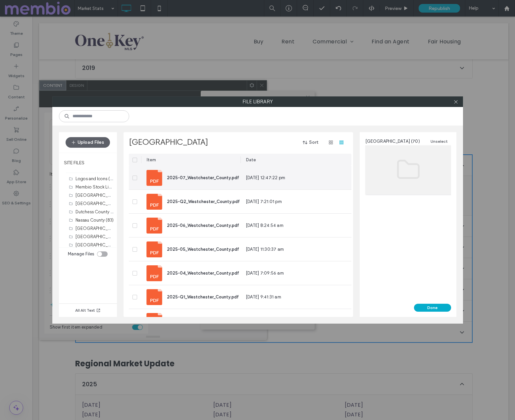
click at [178, 174] on div "2025-07_Westchester_County.pdf" at bounding box center [203, 177] width 72 height 7
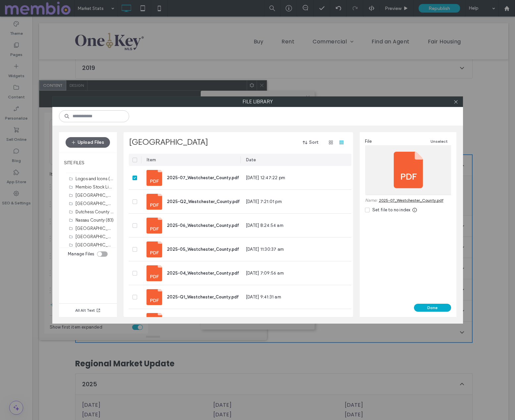
click at [428, 307] on button "Done" at bounding box center [432, 307] width 37 height 8
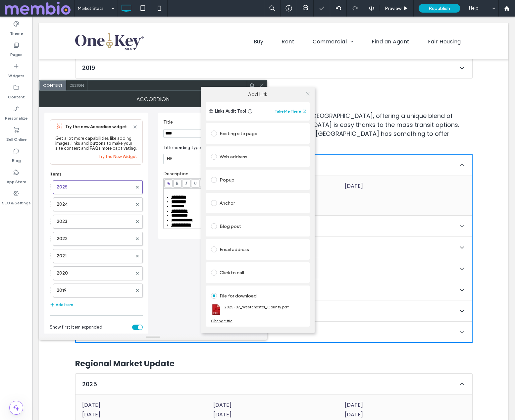
drag, startPoint x: 309, startPoint y: 92, endPoint x: 297, endPoint y: 91, distance: 12.3
click at [309, 92] on use at bounding box center [307, 93] width 3 height 3
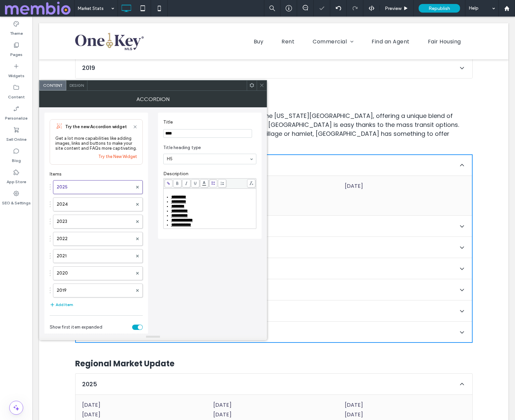
click at [261, 84] on icon at bounding box center [261, 85] width 5 height 5
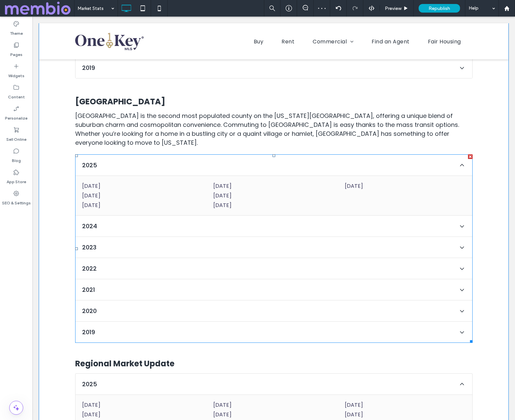
scroll to position [3886, 0]
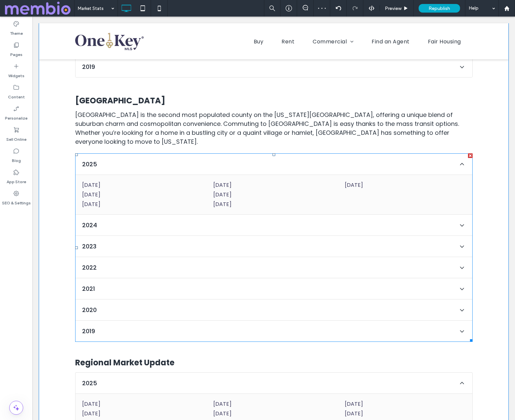
click at [99, 153] on span at bounding box center [273, 247] width 397 height 188
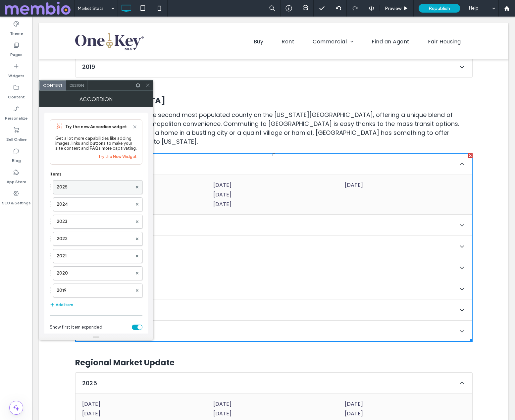
click at [112, 188] on label "2025" at bounding box center [94, 186] width 75 height 13
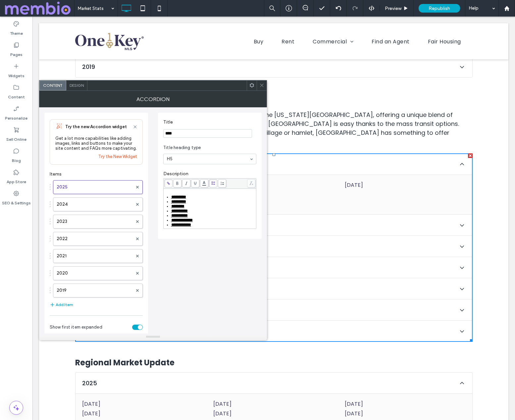
click at [180, 196] on span "*********" at bounding box center [178, 197] width 15 height 4
drag, startPoint x: 189, startPoint y: 197, endPoint x: 166, endPoint y: 197, distance: 22.8
click at [171, 197] on li "*********" at bounding box center [213, 197] width 84 height 5
click at [169, 184] on icon at bounding box center [168, 183] width 4 height 4
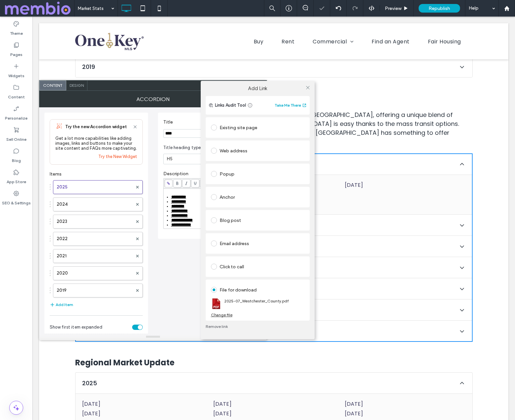
click at [169, 275] on div "Add Link Links Audit Tool Take Me There Existing site page Web address Popup An…" at bounding box center [257, 210] width 515 height 420
drag, startPoint x: 307, startPoint y: 86, endPoint x: 300, endPoint y: 87, distance: 7.7
click at [307, 86] on icon at bounding box center [307, 87] width 5 height 5
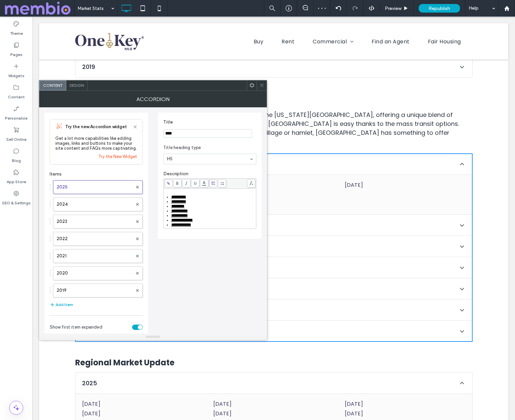
click at [263, 84] on icon at bounding box center [261, 85] width 5 height 5
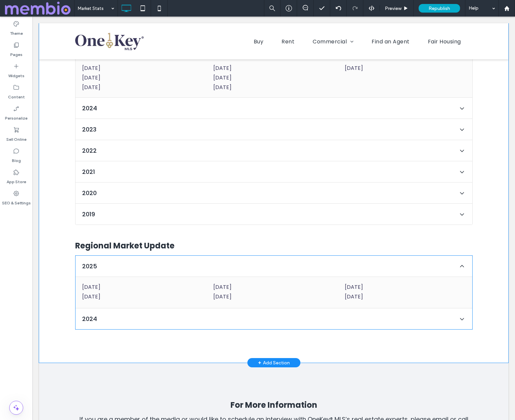
scroll to position [4012, 0]
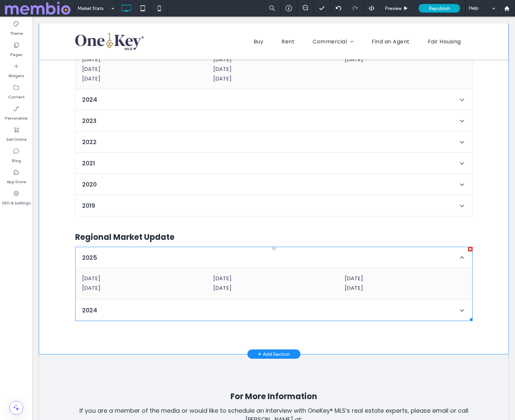
click at [126, 247] on span at bounding box center [273, 284] width 397 height 74
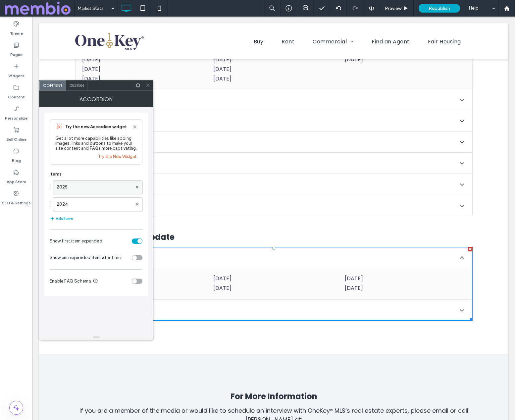
click at [96, 186] on label "2025" at bounding box center [94, 186] width 75 height 13
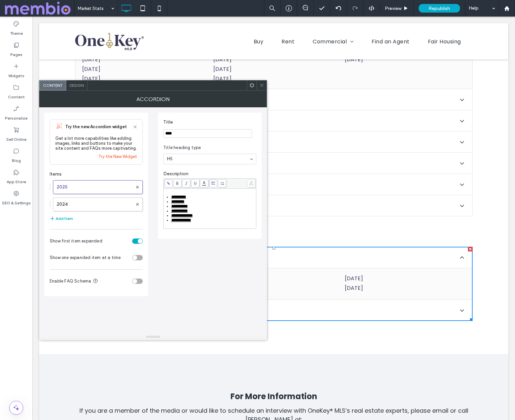
drag, startPoint x: 171, startPoint y: 197, endPoint x: 232, endPoint y: 210, distance: 62.0
click at [171, 197] on span "*********" at bounding box center [178, 197] width 15 height 4
click at [169, 185] on icon at bounding box center [168, 183] width 4 height 4
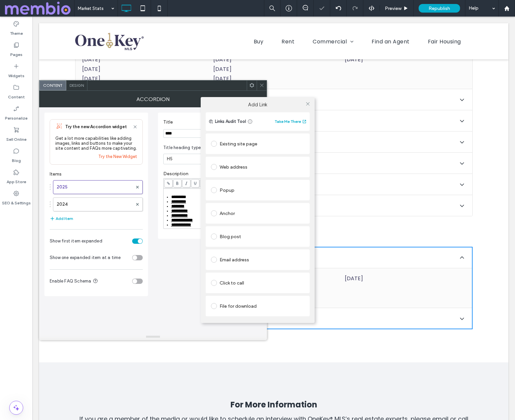
click at [247, 304] on div "File for download" at bounding box center [257, 306] width 93 height 11
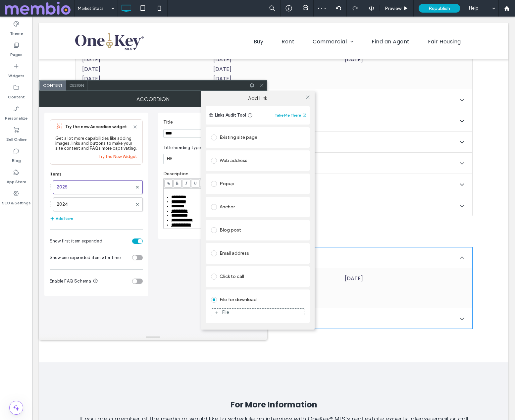
click at [246, 312] on div "File" at bounding box center [257, 312] width 93 height 6
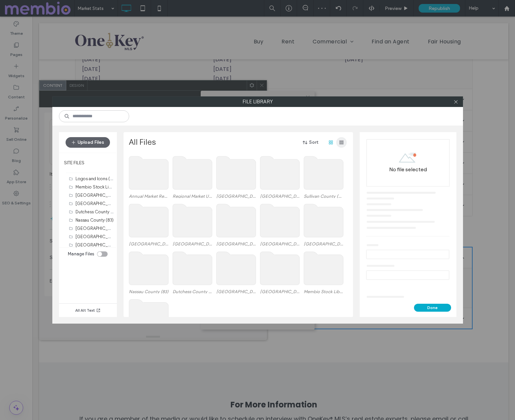
click at [340, 141] on use "button" at bounding box center [341, 142] width 4 height 4
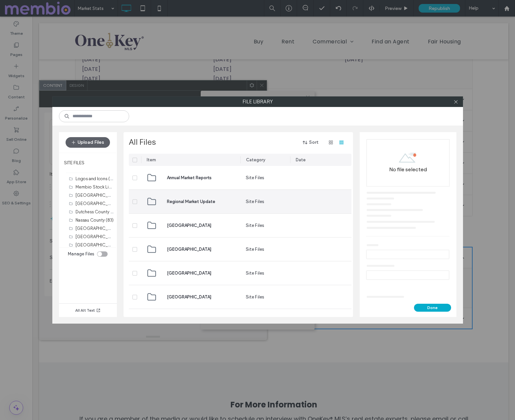
click at [195, 199] on span "Regional Market Update" at bounding box center [191, 201] width 48 height 7
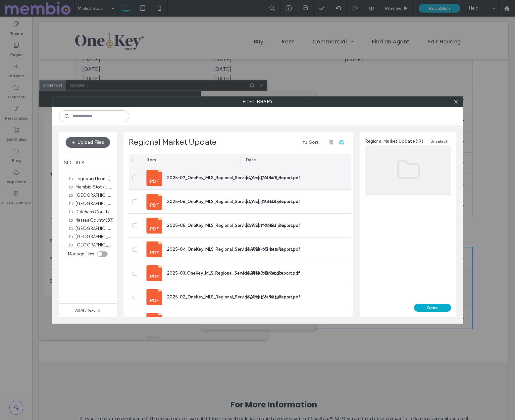
click at [182, 177] on span "2025-07_OneKey_MLS_Regional_Service_Area_Market_Report.pdf" at bounding box center [233, 177] width 133 height 5
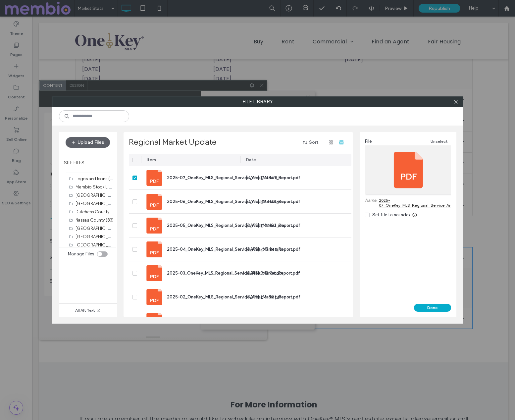
click at [434, 305] on button "Done" at bounding box center [432, 307] width 37 height 8
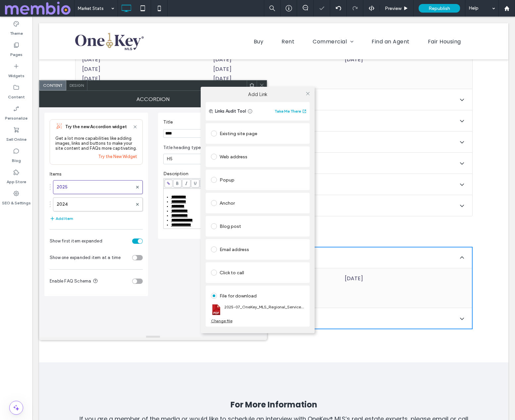
drag, startPoint x: 307, startPoint y: 93, endPoint x: 282, endPoint y: 90, distance: 25.7
click at [307, 93] on icon at bounding box center [307, 93] width 5 height 5
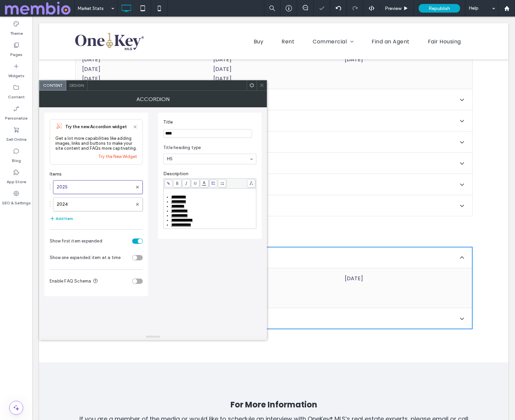
click at [260, 84] on icon at bounding box center [261, 85] width 5 height 5
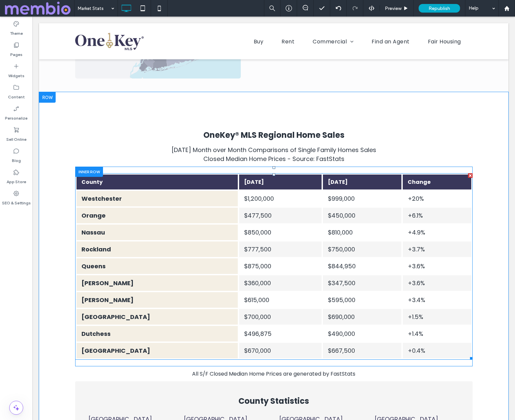
scroll to position [420, 0]
